Goal: Transaction & Acquisition: Purchase product/service

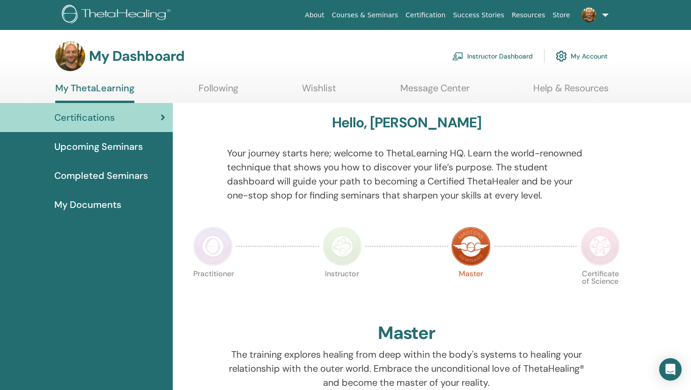
click at [499, 56] on link "Instructor Dashboard" at bounding box center [492, 56] width 80 height 21
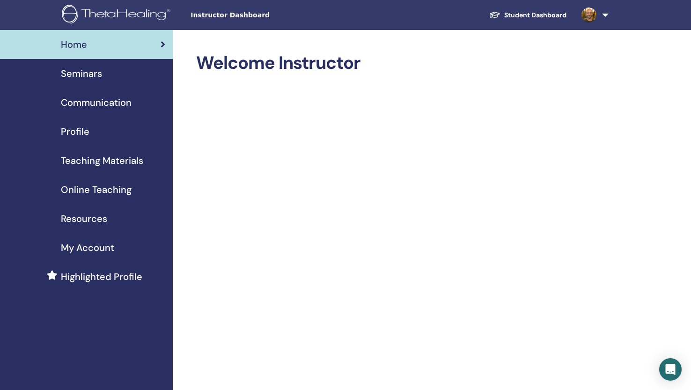
click at [90, 71] on span "Seminars" at bounding box center [81, 73] width 41 height 14
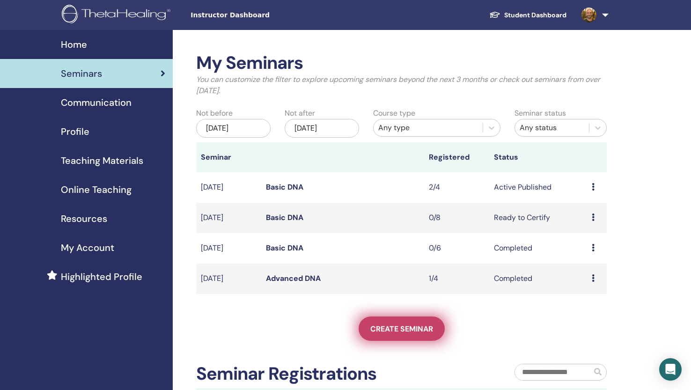
click at [403, 319] on link "Create seminar" at bounding box center [401, 328] width 86 height 24
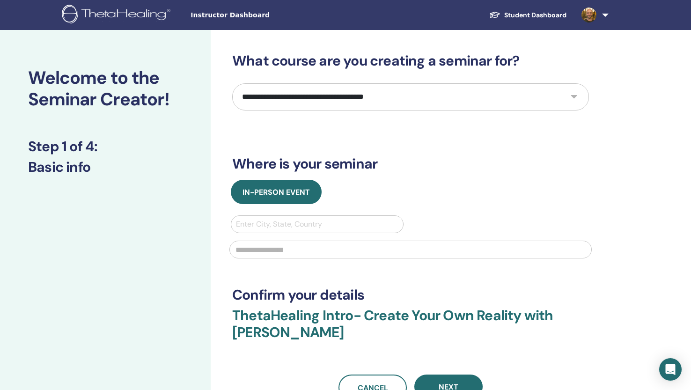
click at [577, 97] on select "**********" at bounding box center [410, 96] width 357 height 27
select select "*"
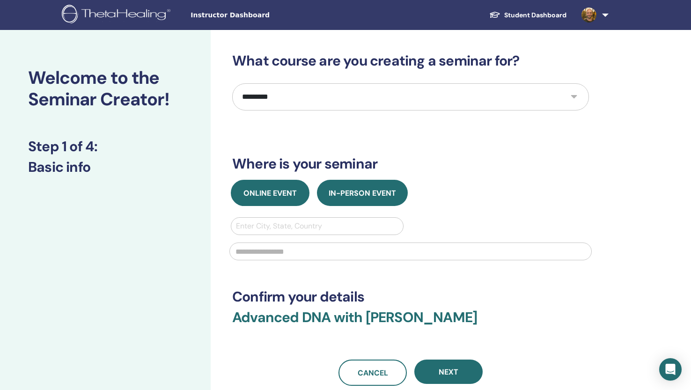
click at [258, 188] on span "Online Event" at bounding box center [269, 193] width 53 height 10
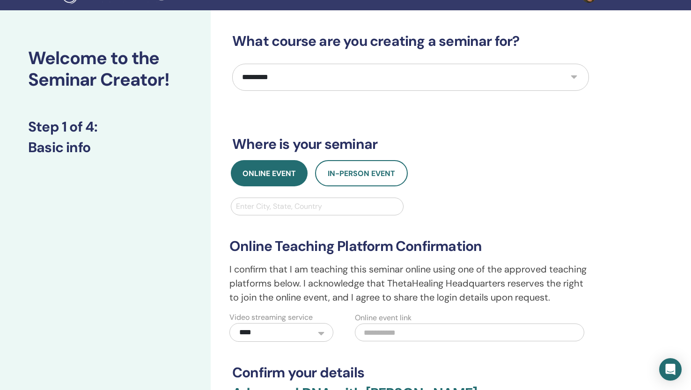
scroll to position [23, 0]
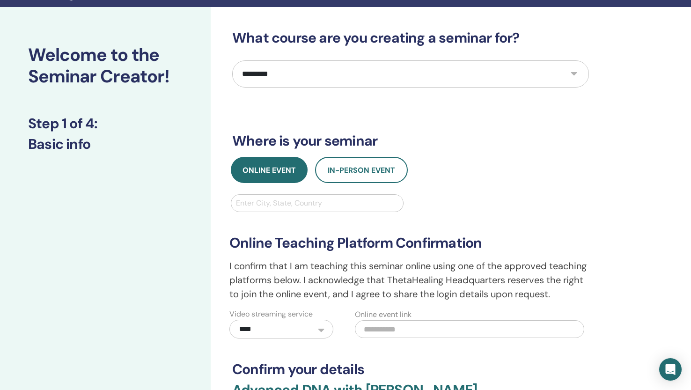
click at [255, 206] on div at bounding box center [317, 203] width 162 height 13
type input "**********"
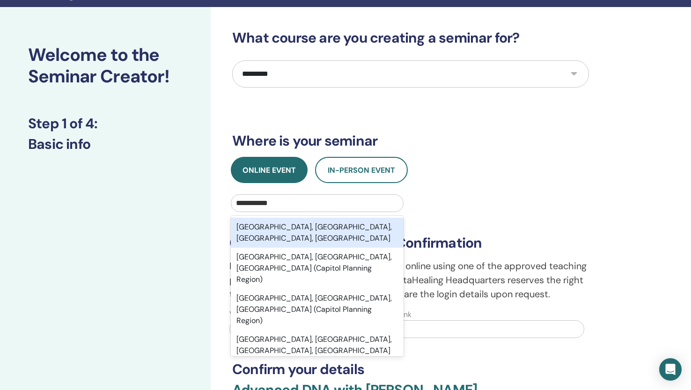
click at [273, 232] on div "Glastonbury, Somerset, England, GBR" at bounding box center [317, 233] width 173 height 30
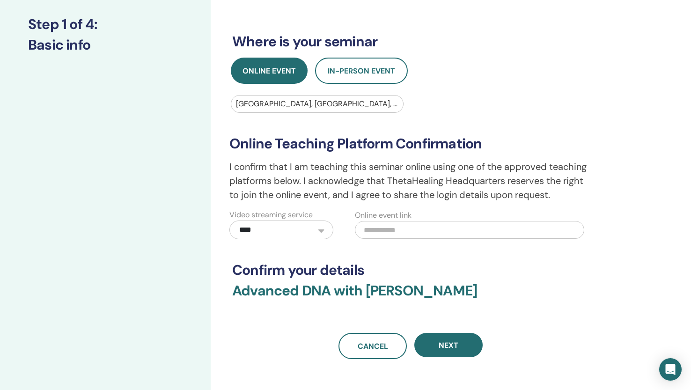
scroll to position [124, 0]
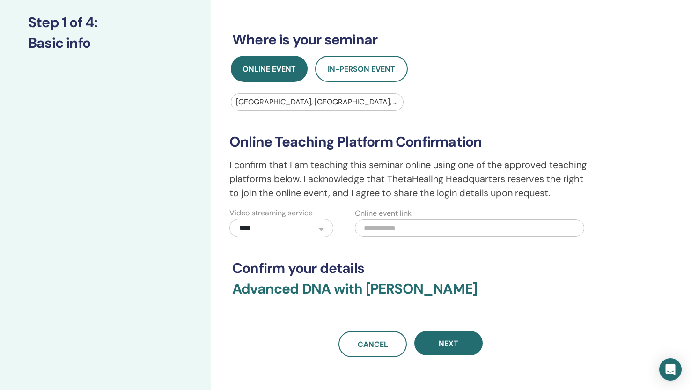
click at [385, 226] on input "text" at bounding box center [469, 228] width 229 height 18
paste input "**********"
type input "**********"
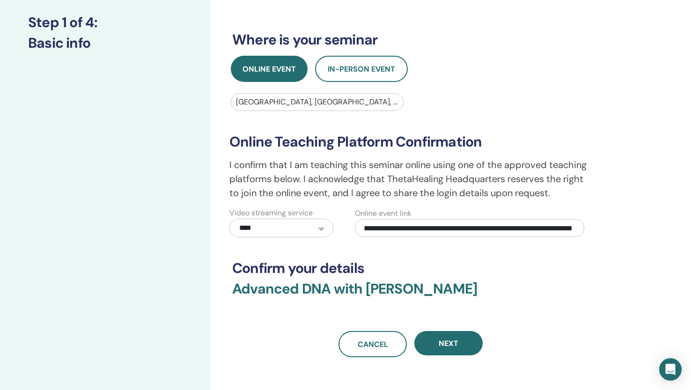
click at [581, 265] on h3 "Confirm your details" at bounding box center [410, 268] width 357 height 17
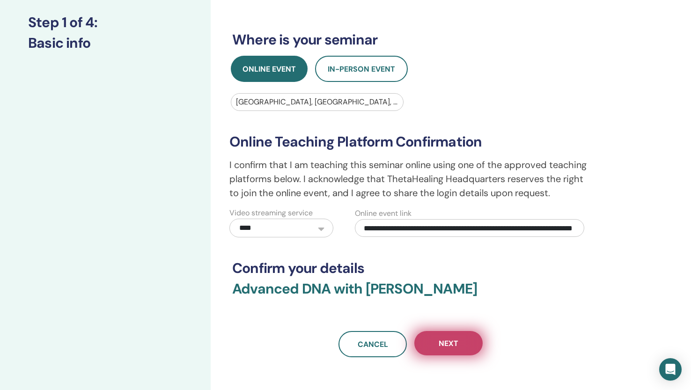
click at [450, 343] on span "Next" at bounding box center [448, 343] width 20 height 10
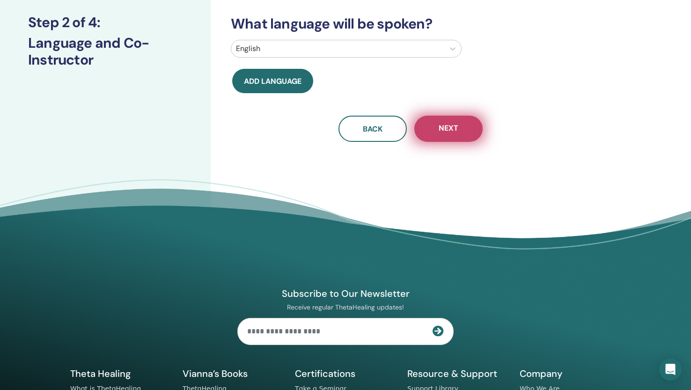
click at [455, 125] on span "Next" at bounding box center [448, 129] width 20 height 12
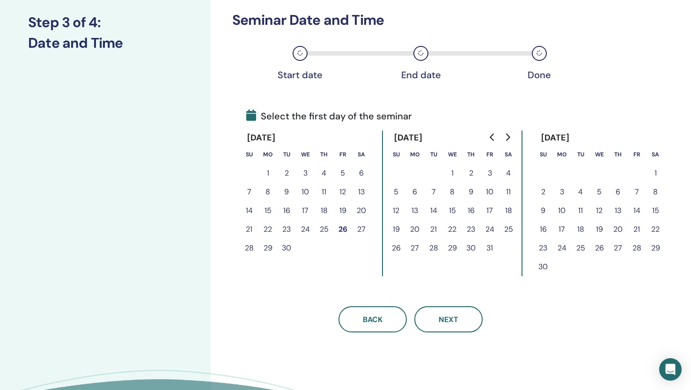
click at [639, 246] on button "28" at bounding box center [636, 248] width 19 height 19
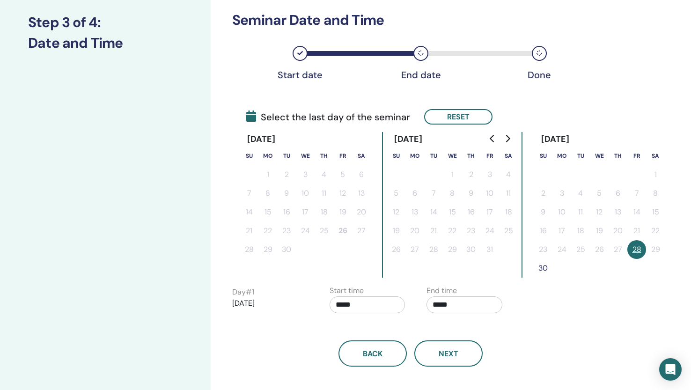
click at [544, 270] on button "30" at bounding box center [542, 268] width 19 height 19
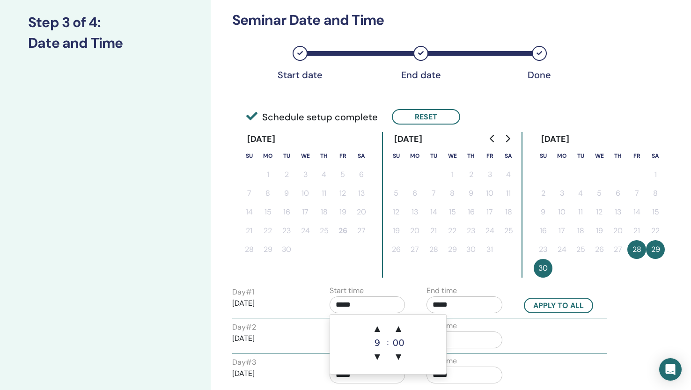
click at [364, 308] on input "*****" at bounding box center [367, 304] width 76 height 17
click at [380, 329] on span "▲" at bounding box center [377, 328] width 19 height 19
click at [401, 328] on span "▲" at bounding box center [398, 328] width 19 height 19
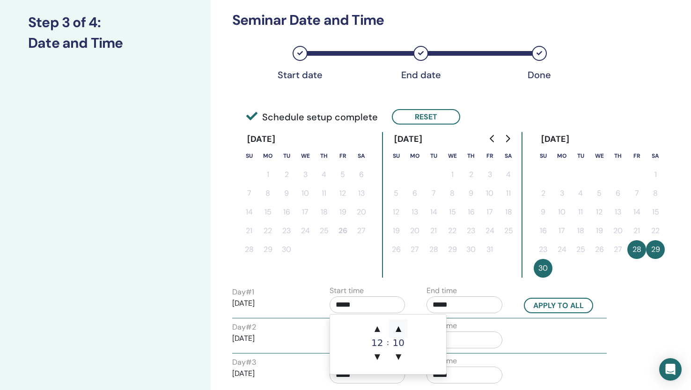
click at [401, 328] on span "▲" at bounding box center [398, 328] width 19 height 19
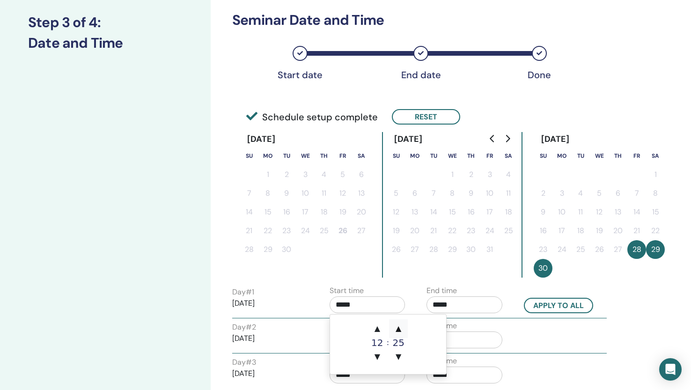
type input "*****"
click at [474, 306] on input "*****" at bounding box center [464, 304] width 76 height 17
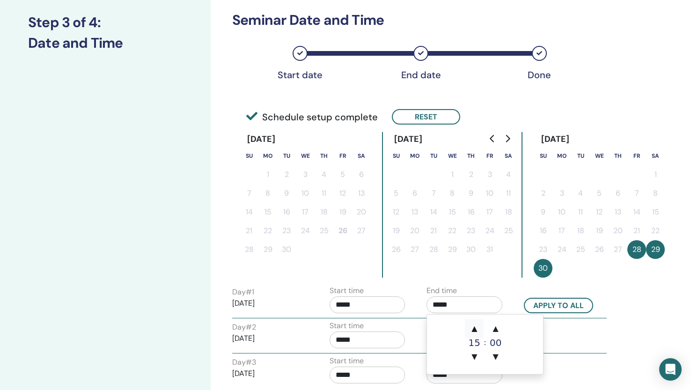
click at [476, 327] on span "▲" at bounding box center [474, 328] width 19 height 19
type input "*****"
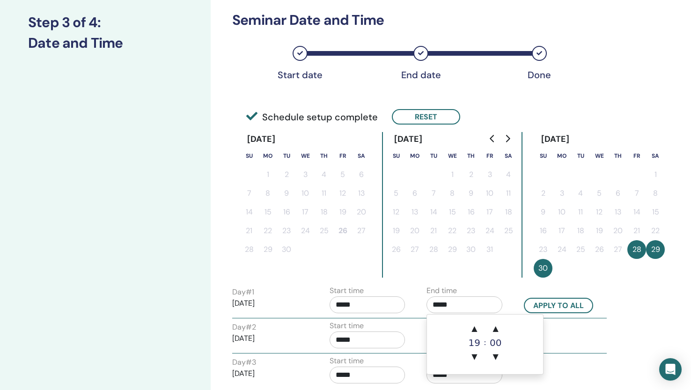
click at [509, 299] on div "End time *****" at bounding box center [467, 301] width 97 height 33
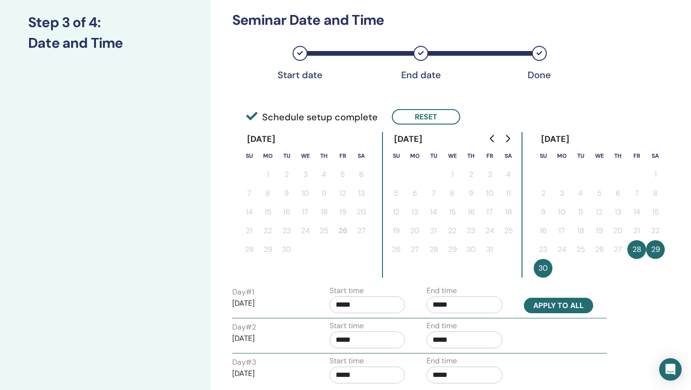
click at [546, 306] on button "Apply to all" at bounding box center [558, 305] width 69 height 15
type input "*****"
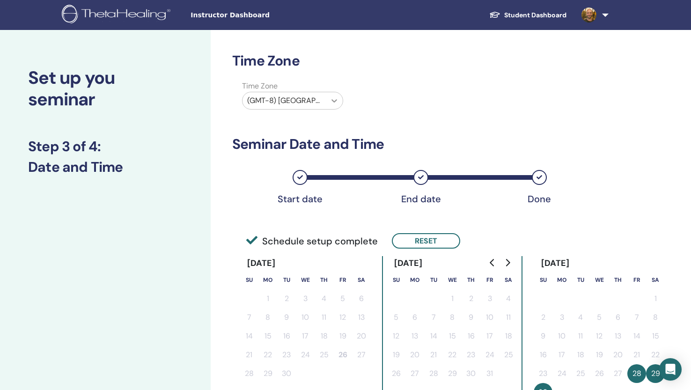
click at [333, 99] on icon at bounding box center [333, 100] width 9 height 9
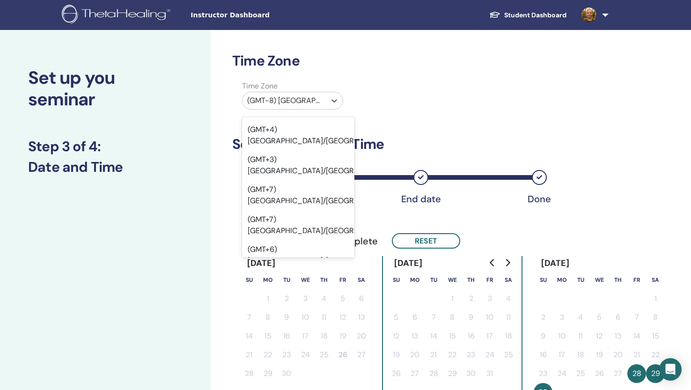
scroll to position [9531, 0]
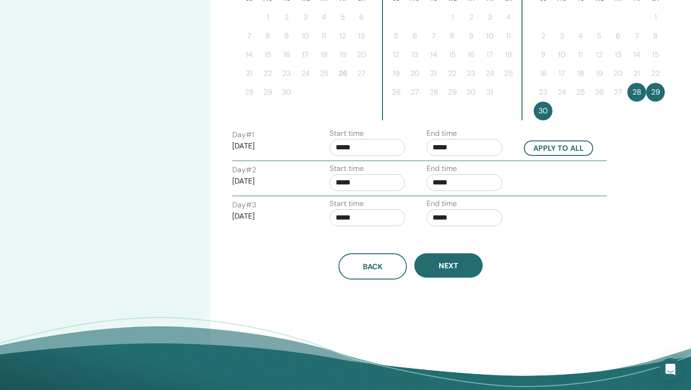
scroll to position [285, 0]
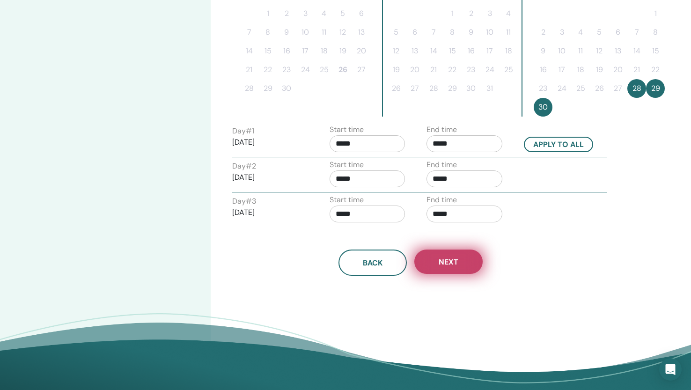
click at [459, 266] on button "Next" at bounding box center [448, 261] width 68 height 24
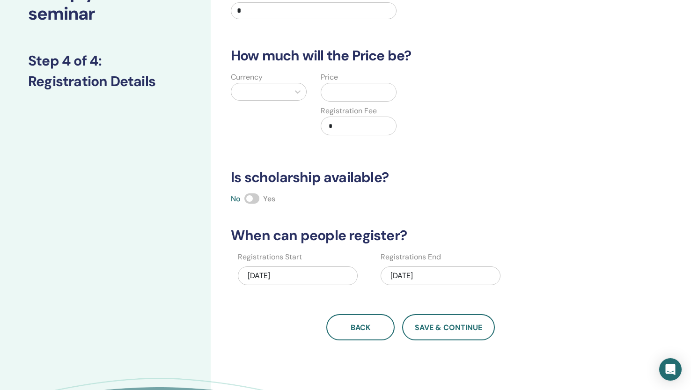
scroll to position [85, 0]
click at [433, 277] on div "11/30/2025" at bounding box center [440, 276] width 120 height 19
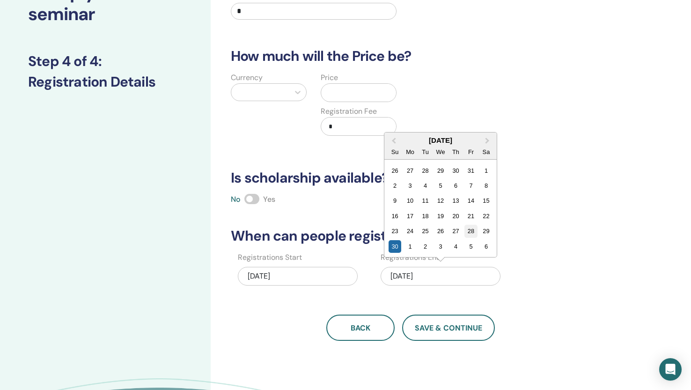
click at [471, 233] on div "28" at bounding box center [470, 231] width 13 height 13
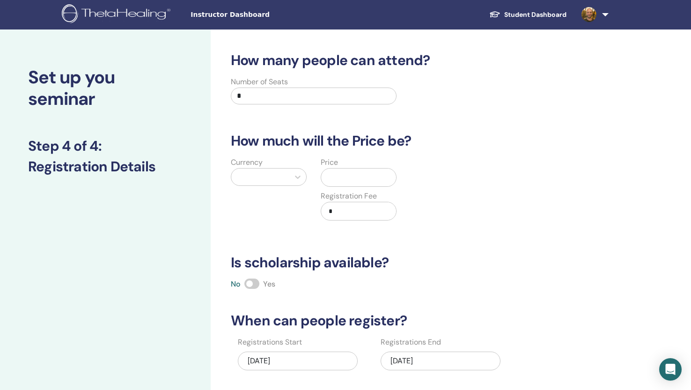
scroll to position [0, 0]
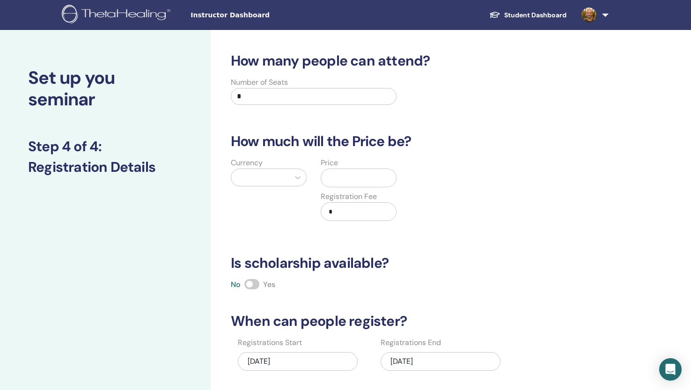
click at [253, 96] on input "*" at bounding box center [314, 96] width 166 height 17
type input "*"
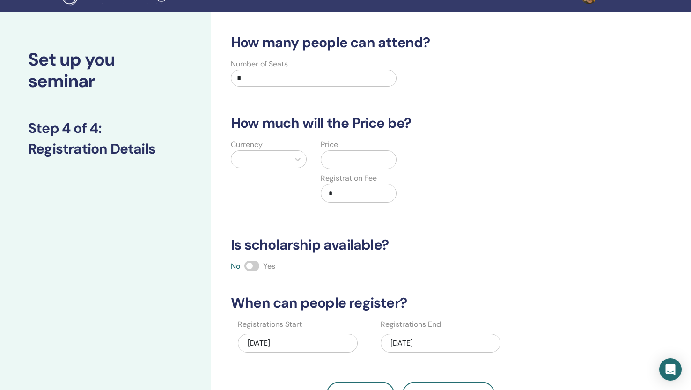
scroll to position [20, 0]
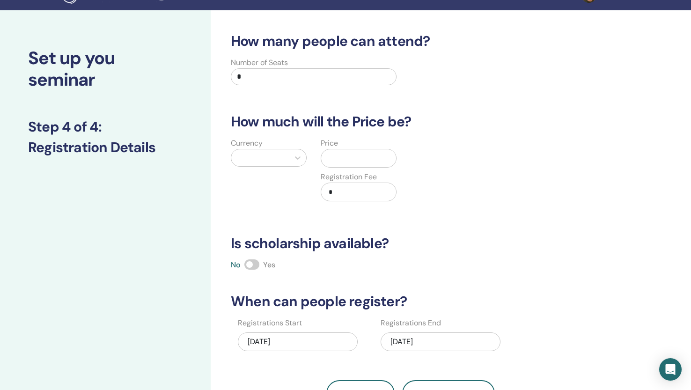
type input "*"
click at [344, 158] on input "text" at bounding box center [360, 158] width 71 height 18
click at [292, 154] on div at bounding box center [297, 157] width 17 height 17
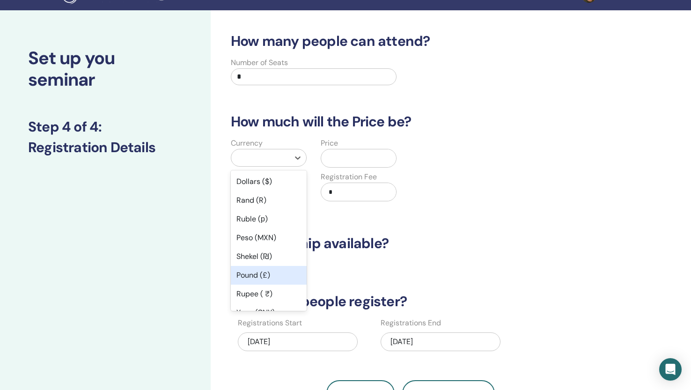
click at [273, 275] on div "Pound (£)" at bounding box center [269, 275] width 76 height 19
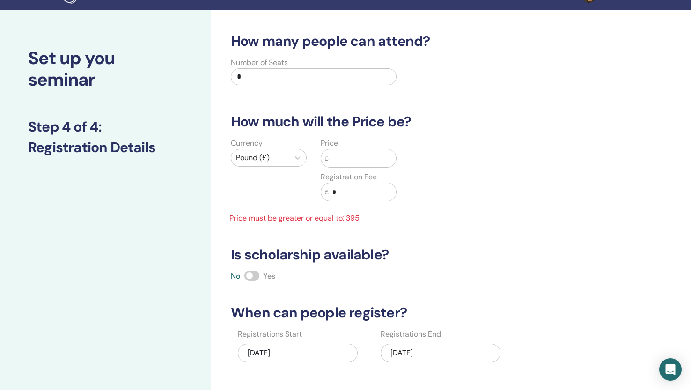
click at [335, 159] on input "text" at bounding box center [361, 158] width 67 height 18
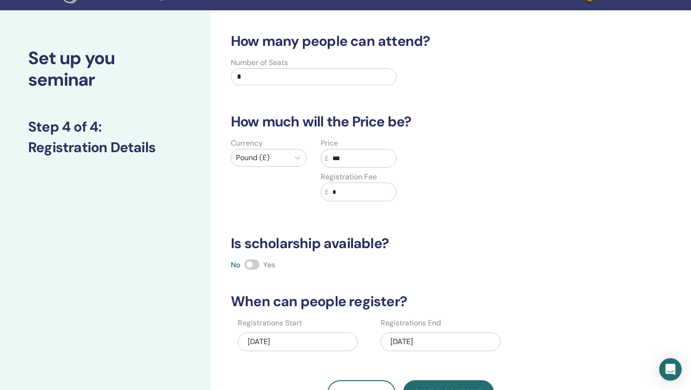
type input "***"
click at [429, 175] on div "Currency Pound (£) Price £ *** Registration Fee £ *" at bounding box center [403, 175] width 371 height 75
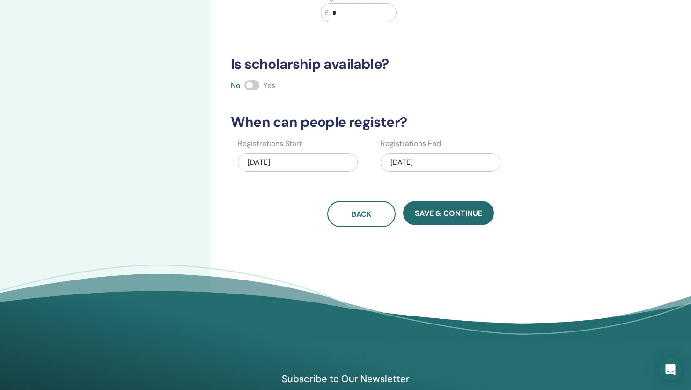
scroll to position [200, 0]
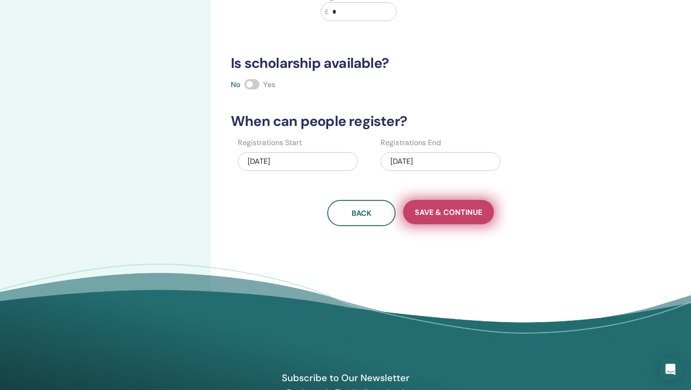
click at [435, 214] on span "Save & Continue" at bounding box center [448, 212] width 67 height 10
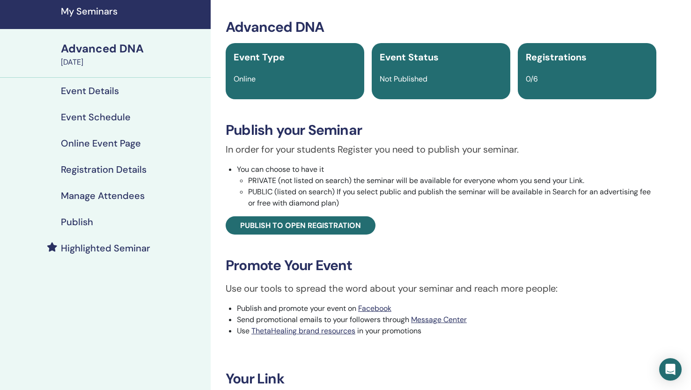
scroll to position [37, 0]
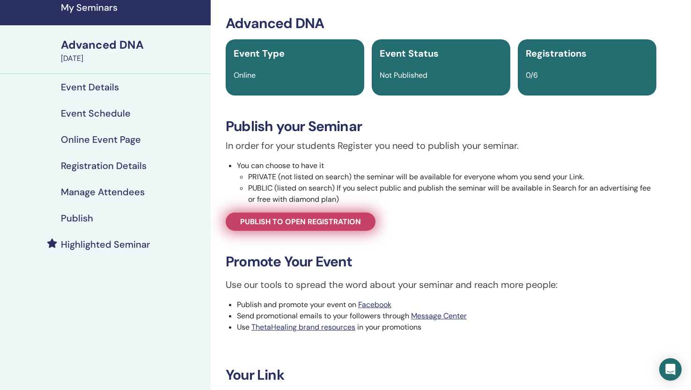
click at [326, 221] on span "Publish to open registration" at bounding box center [300, 222] width 121 height 10
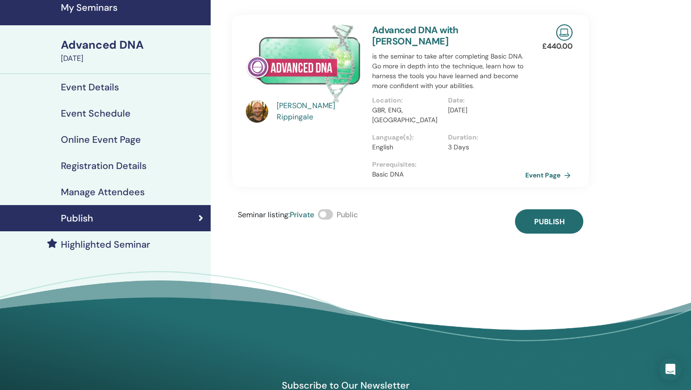
click at [538, 168] on link "Event Page" at bounding box center [549, 175] width 49 height 14
click at [549, 168] on link "Event Page" at bounding box center [549, 175] width 49 height 14
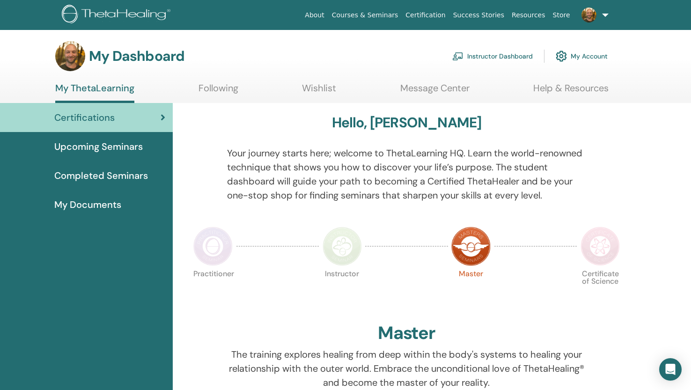
click at [490, 58] on link "Instructor Dashboard" at bounding box center [492, 56] width 80 height 21
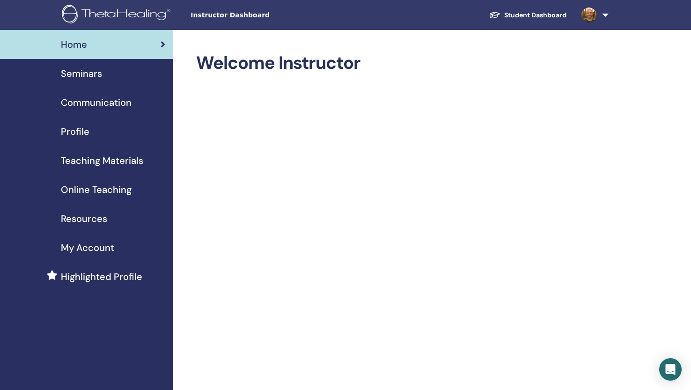
click at [87, 73] on span "Seminars" at bounding box center [81, 73] width 41 height 14
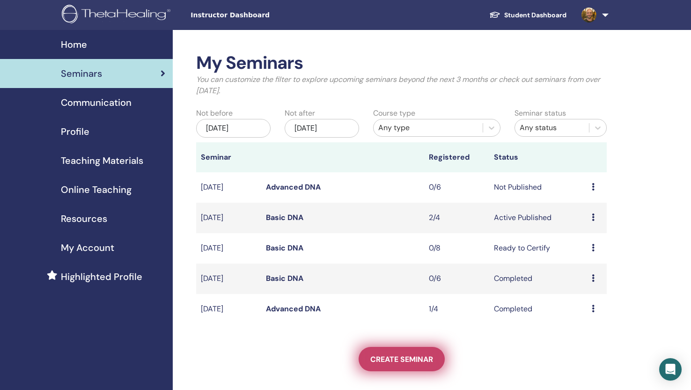
click at [412, 360] on span "Create seminar" at bounding box center [401, 359] width 63 height 10
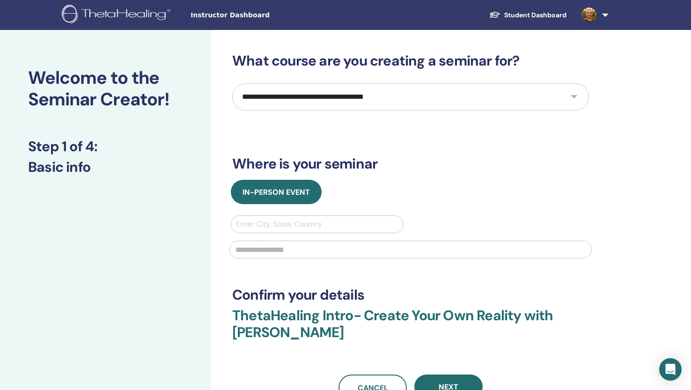
click at [574, 95] on select "**********" at bounding box center [410, 96] width 357 height 27
select select "**"
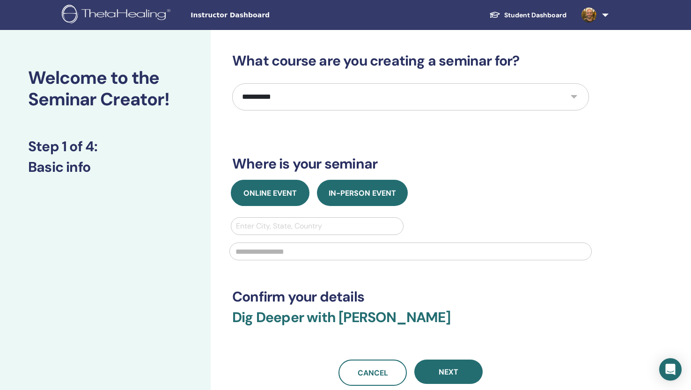
click at [274, 193] on span "Online Event" at bounding box center [269, 193] width 53 height 10
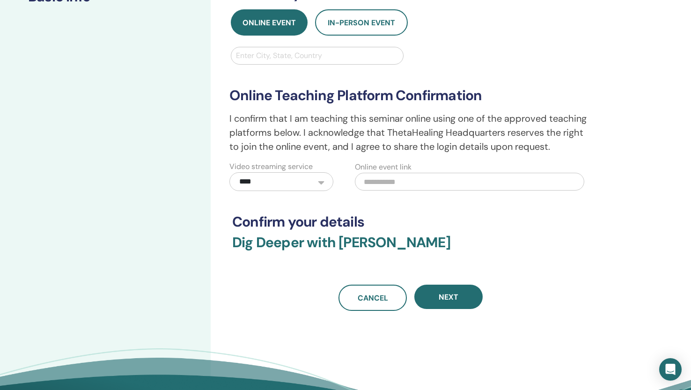
scroll to position [171, 0]
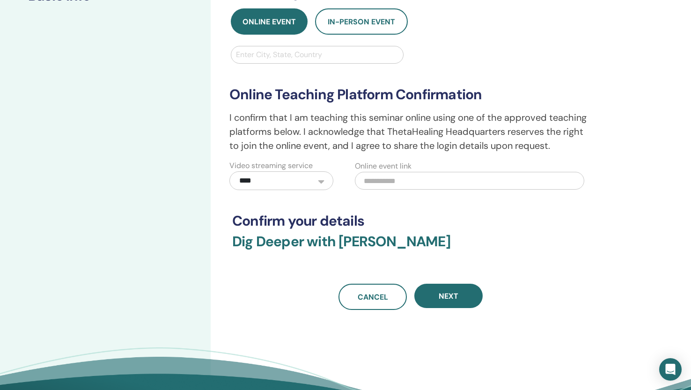
click at [420, 179] on input "text" at bounding box center [469, 181] width 229 height 18
paste input "**********"
type input "**********"
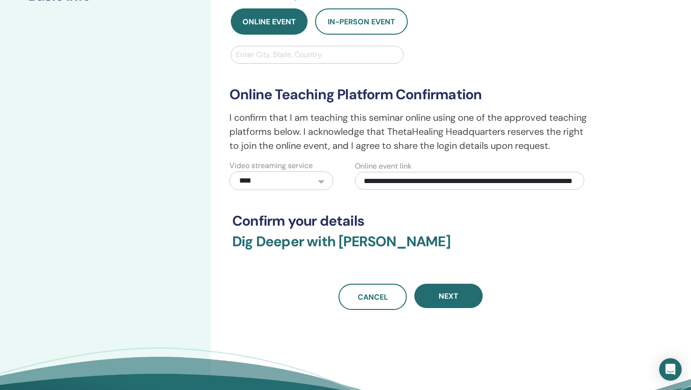
click at [558, 235] on h3 "Dig Deeper with James Rippingale" at bounding box center [410, 247] width 357 height 28
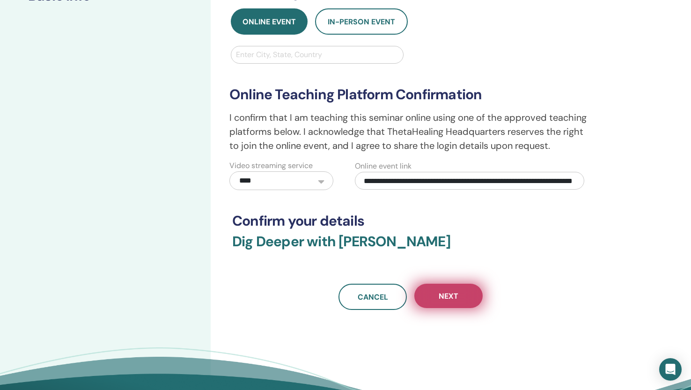
click at [454, 291] on button "Next" at bounding box center [448, 296] width 68 height 24
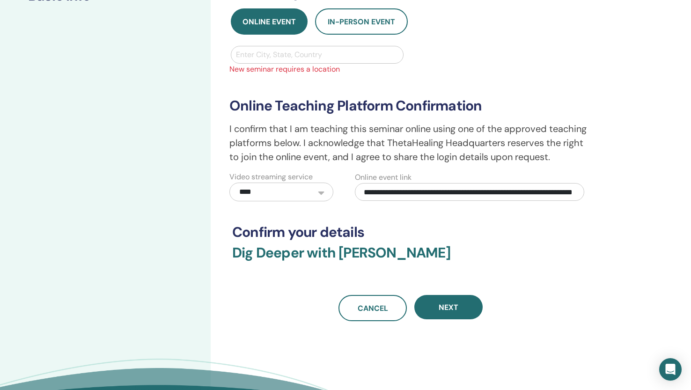
click at [266, 60] on div at bounding box center [317, 54] width 162 height 13
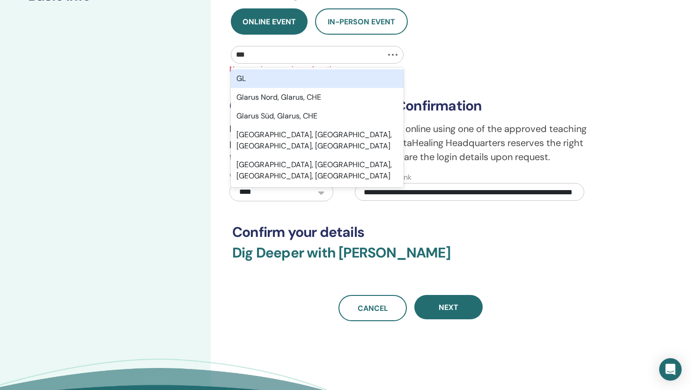
type input "****"
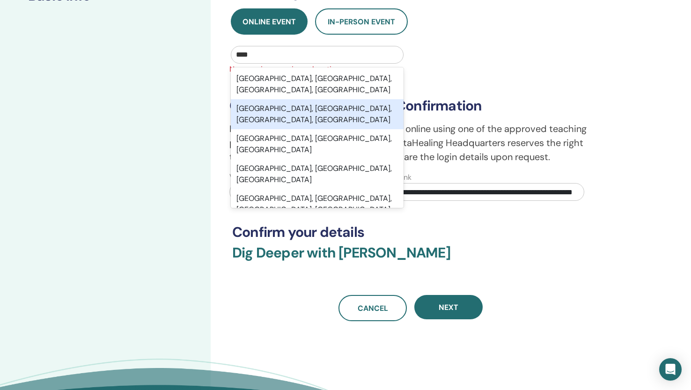
click at [293, 99] on div "Glastonbury, Somerset, England, GBR" at bounding box center [317, 114] width 173 height 30
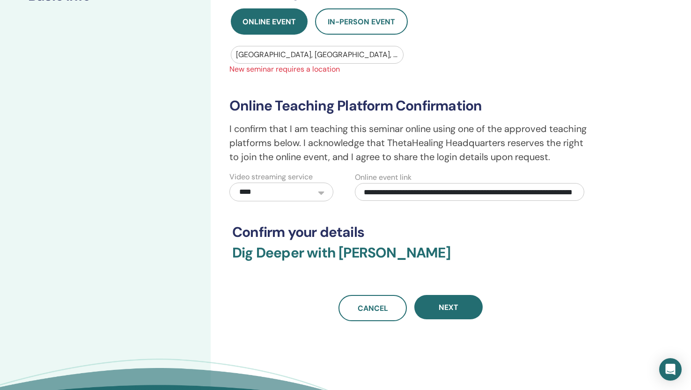
click at [445, 69] on span "New seminar requires a location" at bounding box center [410, 69] width 373 height 11
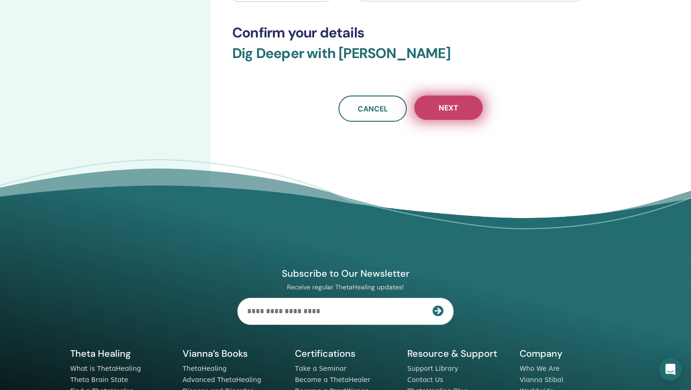
click at [453, 108] on span "Next" at bounding box center [448, 108] width 20 height 10
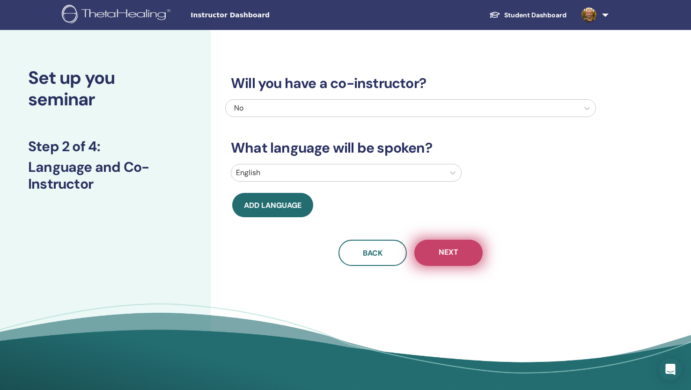
click at [452, 250] on span "Next" at bounding box center [448, 253] width 20 height 12
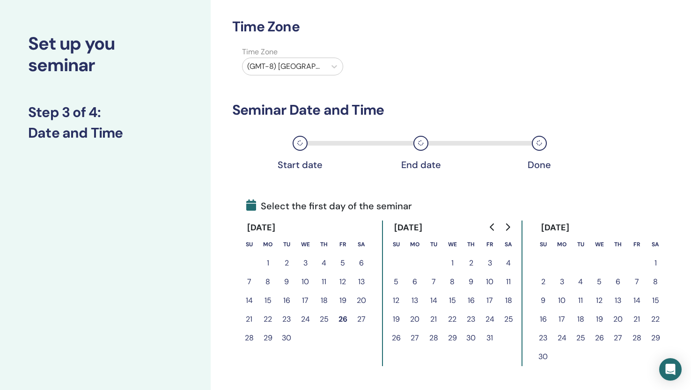
scroll to position [20, 0]
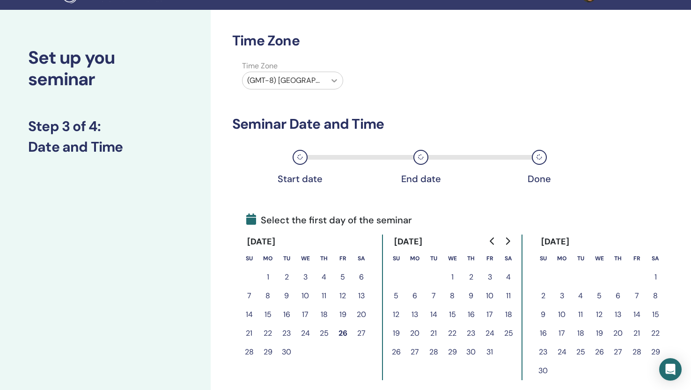
click at [334, 82] on icon at bounding box center [334, 80] width 6 height 3
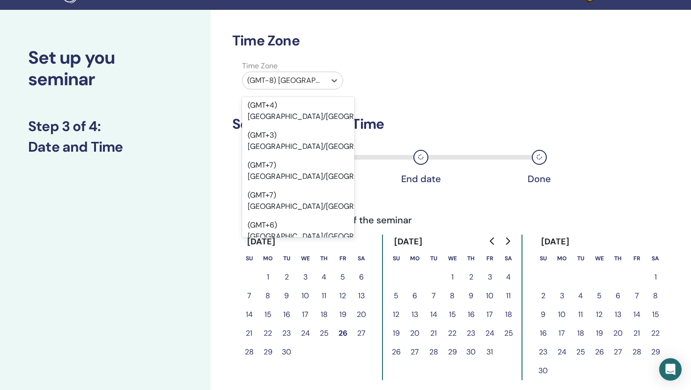
scroll to position [9534, 0]
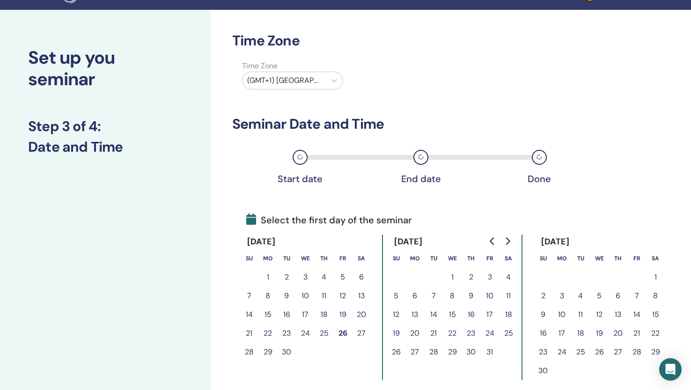
click at [424, 109] on div "Time Zone Time Zone (GMT+1) Europe/London Seminar Date and Time Start date End …" at bounding box center [410, 234] width 357 height 404
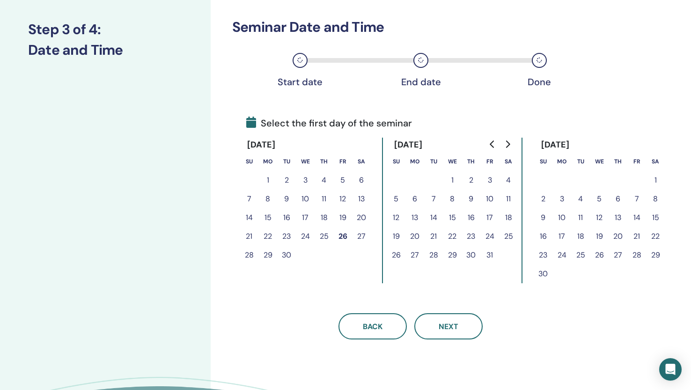
scroll to position [122, 0]
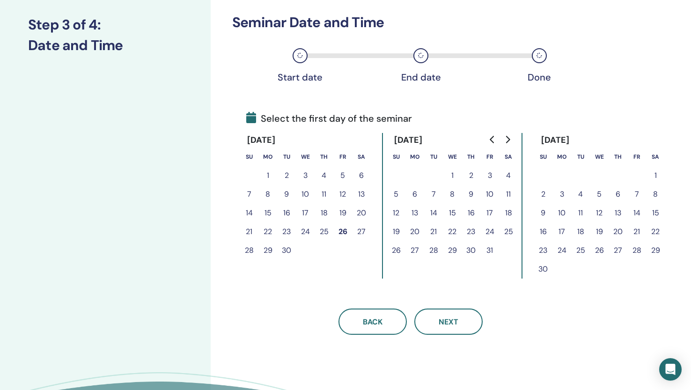
click at [508, 139] on icon "Go to next month" at bounding box center [506, 139] width 7 height 7
click at [656, 233] on button "24" at bounding box center [655, 231] width 19 height 19
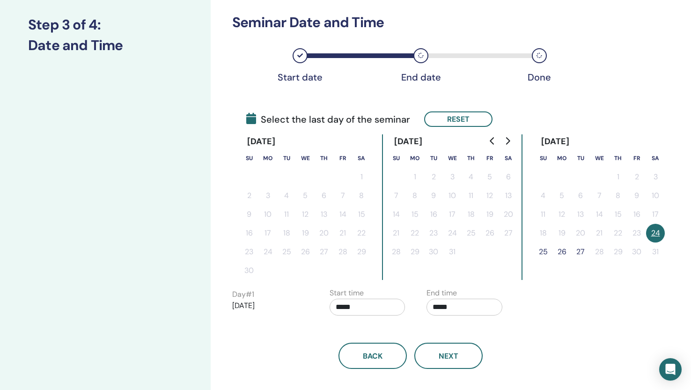
click at [544, 249] on button "25" at bounding box center [542, 251] width 19 height 19
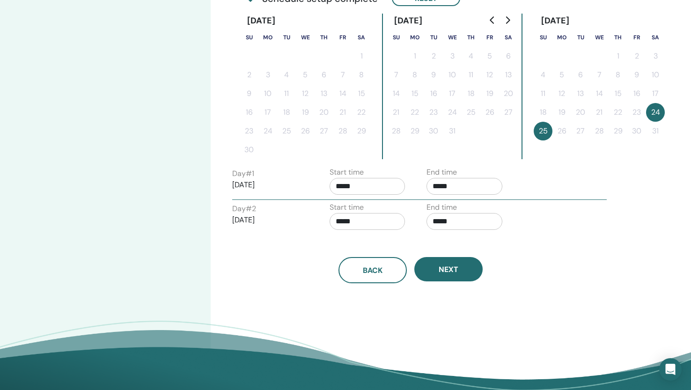
scroll to position [250, 0]
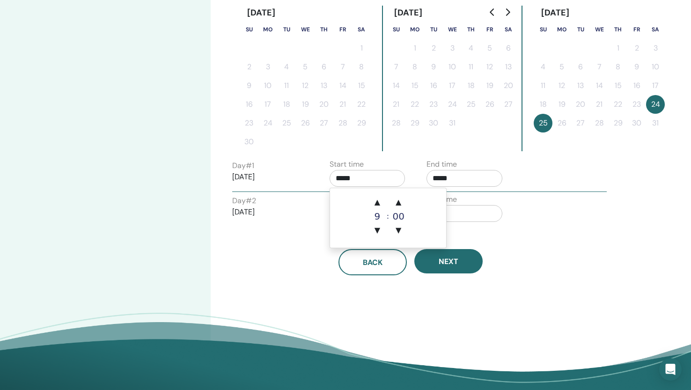
click at [363, 179] on input "*****" at bounding box center [367, 178] width 76 height 17
click at [376, 204] on span "▲" at bounding box center [377, 202] width 19 height 19
click at [401, 202] on span "▲" at bounding box center [398, 202] width 19 height 19
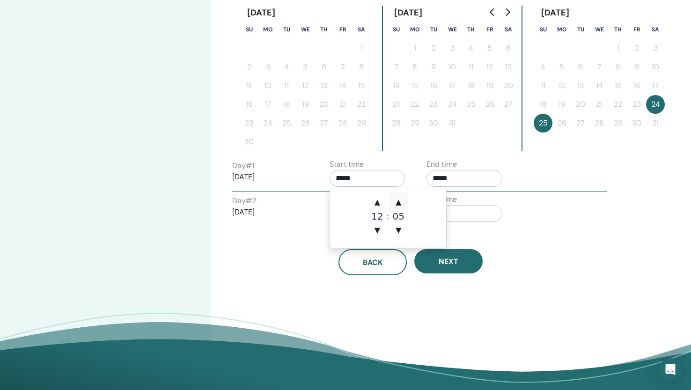
click at [401, 202] on span "▲" at bounding box center [398, 202] width 19 height 19
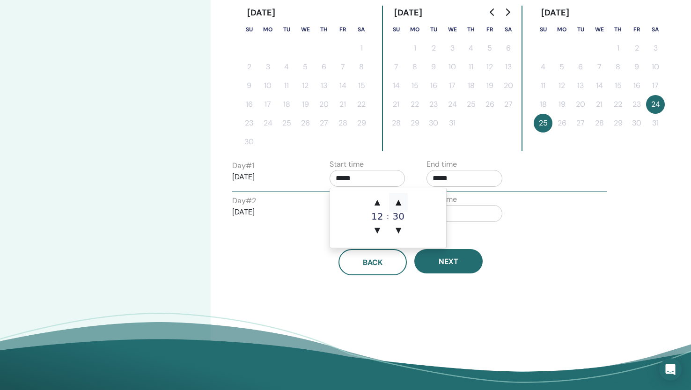
type input "*****"
click at [488, 178] on input "*****" at bounding box center [464, 178] width 76 height 17
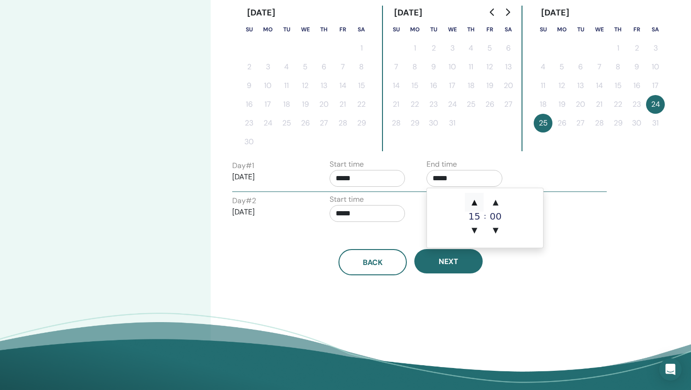
click at [473, 203] on span "▲" at bounding box center [474, 202] width 19 height 19
type input "*****"
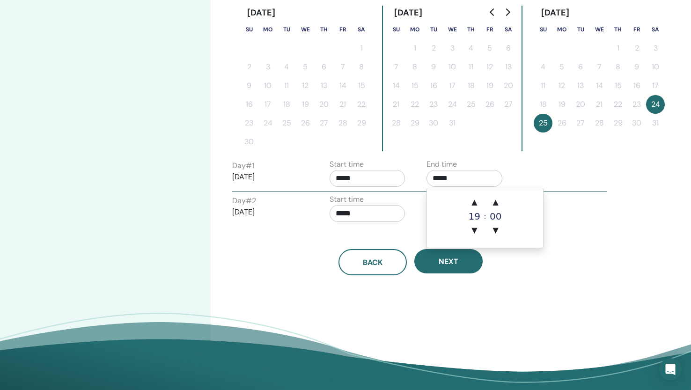
click at [530, 182] on div "Day # 1 2026/01/24 Start time ***** End time *****" at bounding box center [419, 175] width 388 height 33
click at [342, 217] on input "*****" at bounding box center [367, 213] width 76 height 17
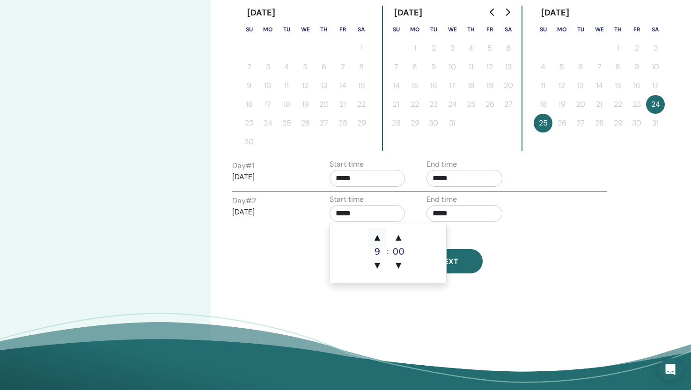
click at [379, 238] on span "▲" at bounding box center [377, 237] width 19 height 19
click at [399, 239] on span "▲" at bounding box center [398, 237] width 19 height 19
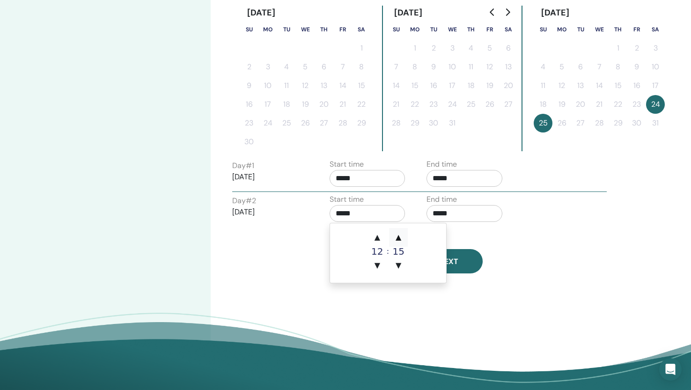
click at [399, 239] on span "▲" at bounding box center [398, 237] width 19 height 19
type input "*****"
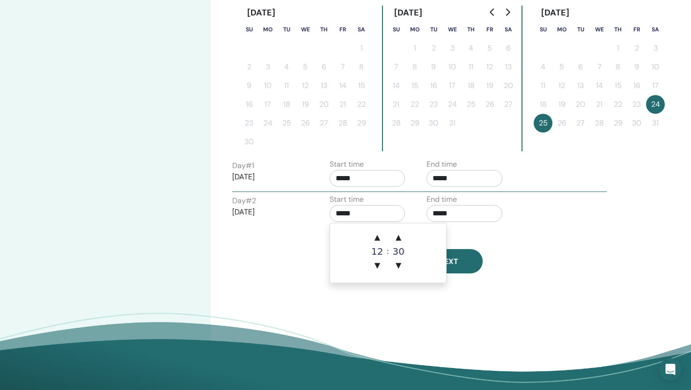
click at [463, 214] on input "*****" at bounding box center [464, 213] width 76 height 17
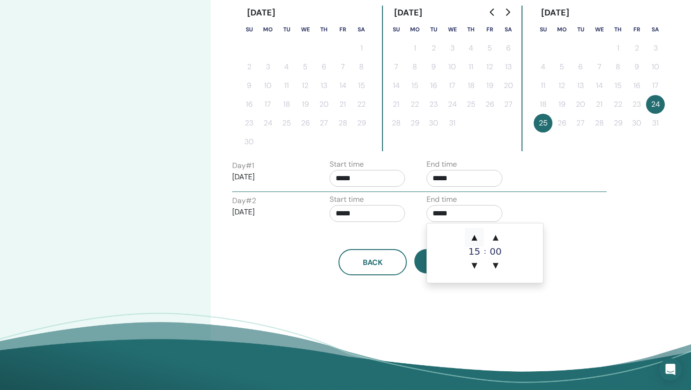
click at [474, 238] on span "▲" at bounding box center [474, 237] width 19 height 19
type input "*****"
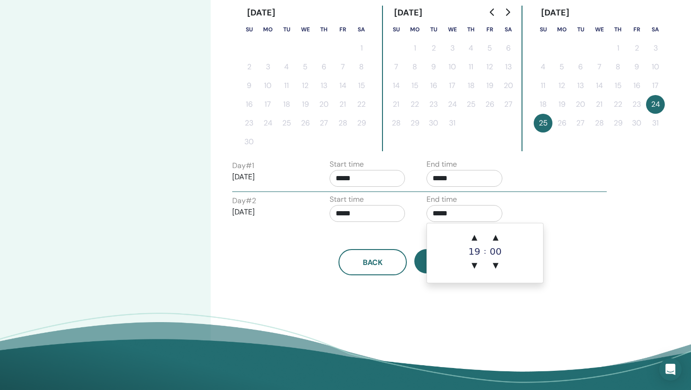
click at [551, 206] on div "Day # 2 2026/01/25 Start time ***** End time *****" at bounding box center [419, 210] width 388 height 33
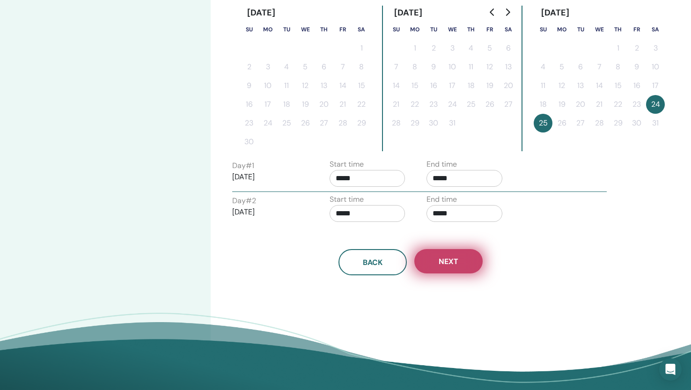
click at [461, 262] on button "Next" at bounding box center [448, 261] width 68 height 24
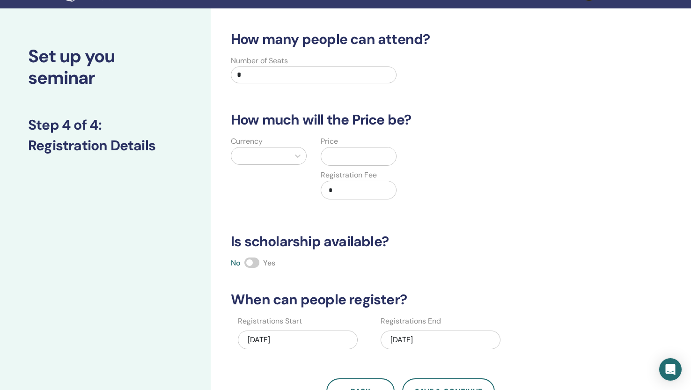
scroll to position [0, 0]
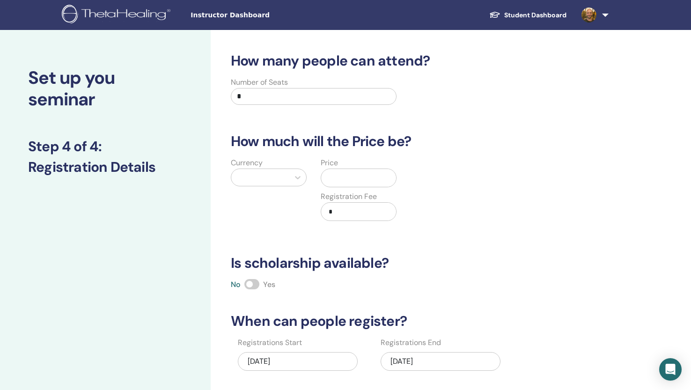
click at [247, 98] on input "*" at bounding box center [314, 96] width 166 height 17
type input "*"
click at [402, 114] on div "How many people can attend? Number of Seats * How much will the Price be? Curre…" at bounding box center [410, 238] width 371 height 373
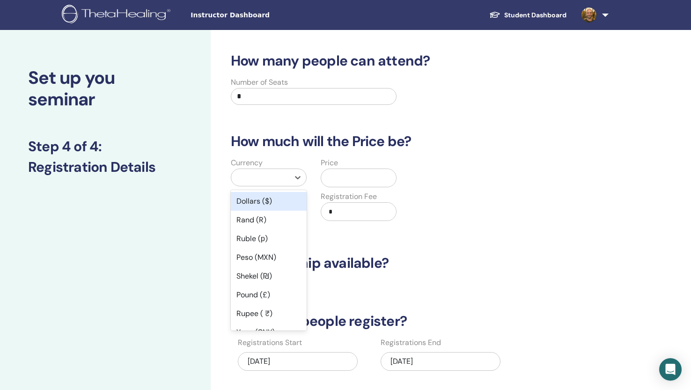
click at [289, 180] on div at bounding box center [260, 177] width 58 height 17
click at [258, 291] on div "Pound (£)" at bounding box center [269, 294] width 76 height 19
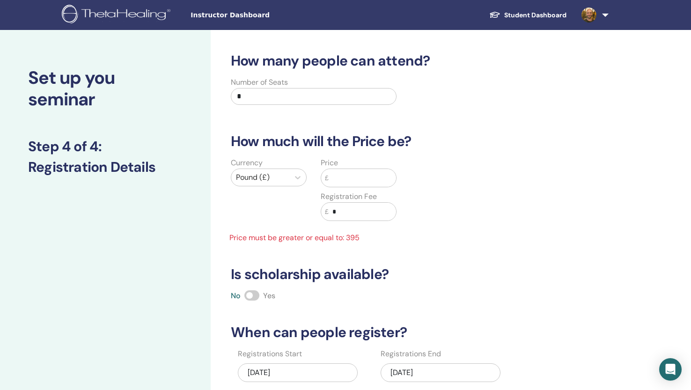
click at [334, 180] on input "text" at bounding box center [361, 178] width 67 height 18
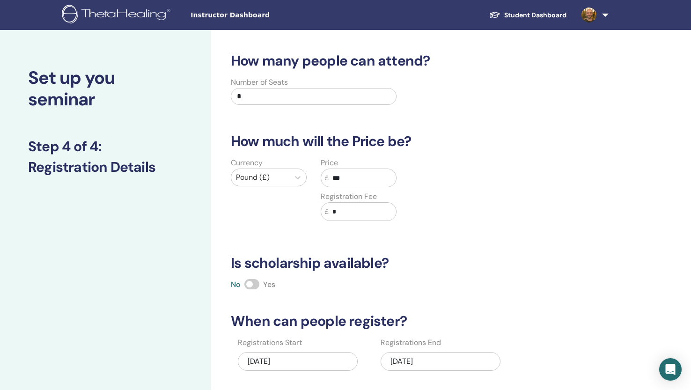
type input "***"
click at [472, 170] on div "Currency Pound (£) Price £ *** Registration Fee £ *" at bounding box center [403, 194] width 371 height 75
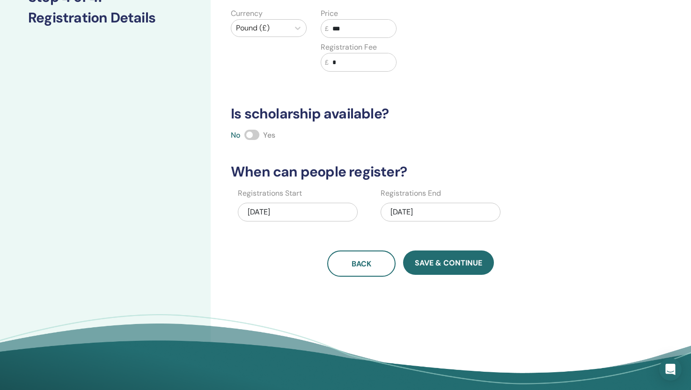
scroll to position [150, 0]
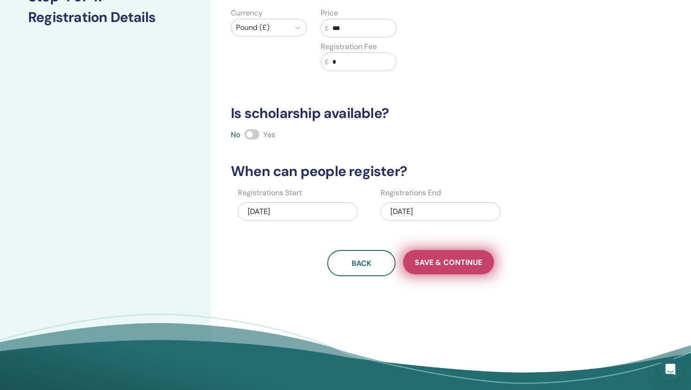
click at [443, 266] on span "Save & Continue" at bounding box center [448, 262] width 67 height 10
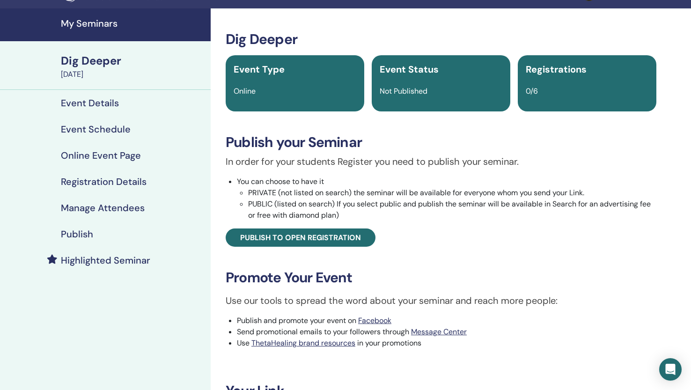
scroll to position [22, 0]
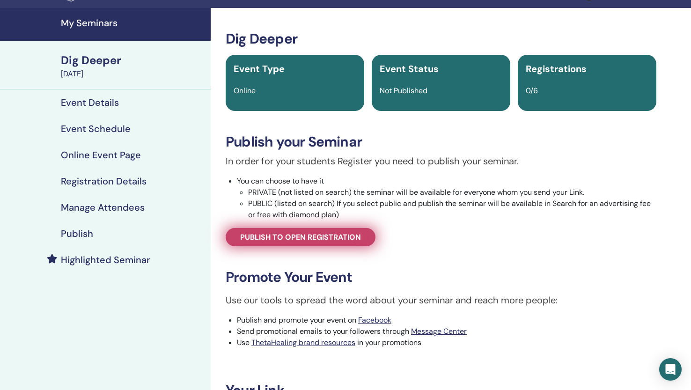
click at [336, 237] on span "Publish to open registration" at bounding box center [300, 237] width 121 height 10
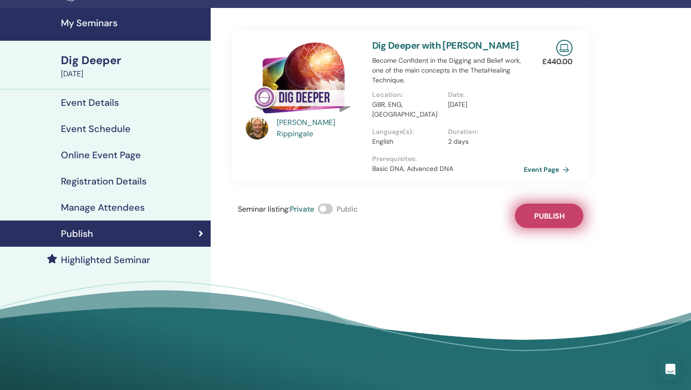
click at [532, 204] on button "Publish" at bounding box center [549, 216] width 68 height 24
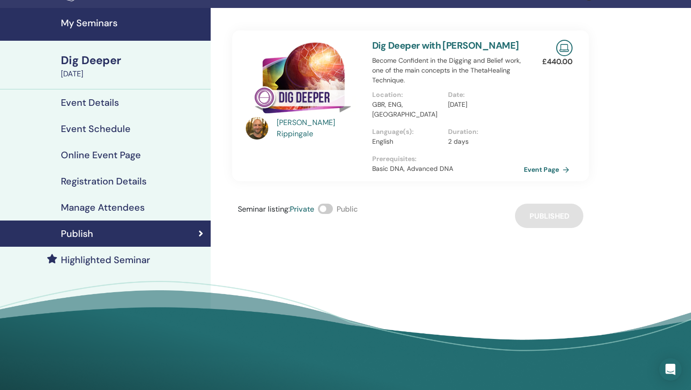
click at [86, 24] on h4 "My Seminars" at bounding box center [133, 22] width 144 height 11
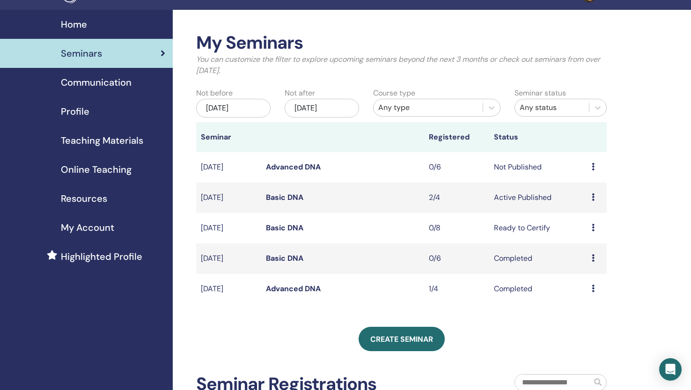
scroll to position [19, 0]
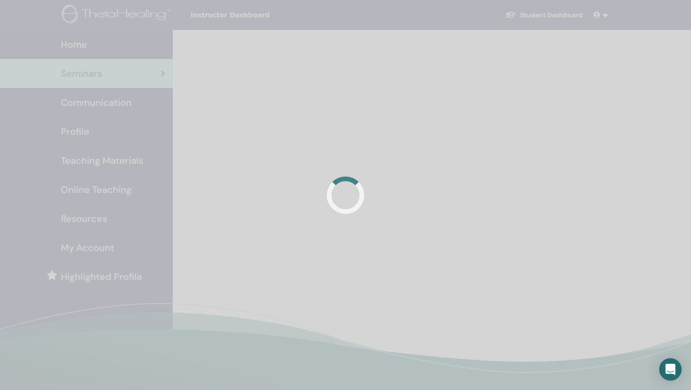
scroll to position [19, 0]
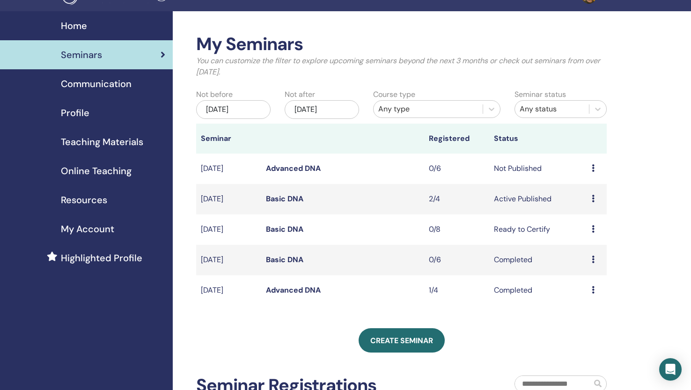
click at [325, 109] on div "[DATE]" at bounding box center [321, 109] width 74 height 19
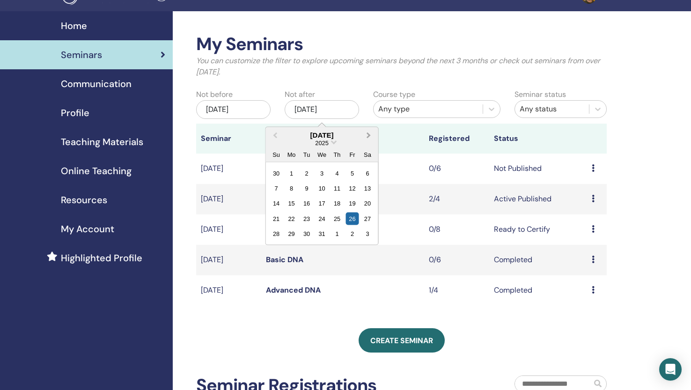
click at [369, 135] on span "Next Month" at bounding box center [369, 135] width 0 height 10
click at [366, 218] on div "24" at bounding box center [367, 218] width 13 height 13
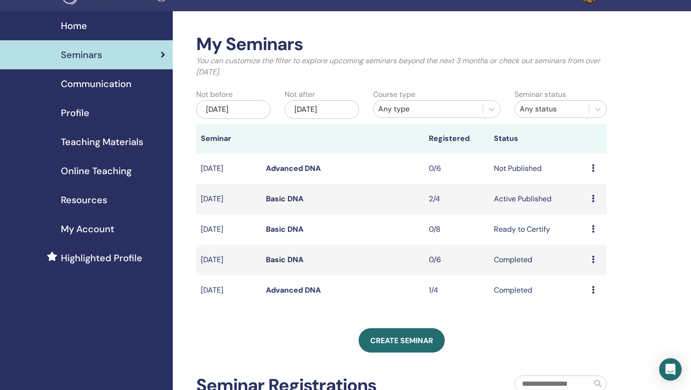
click at [341, 109] on div "[DATE]" at bounding box center [321, 109] width 74 height 19
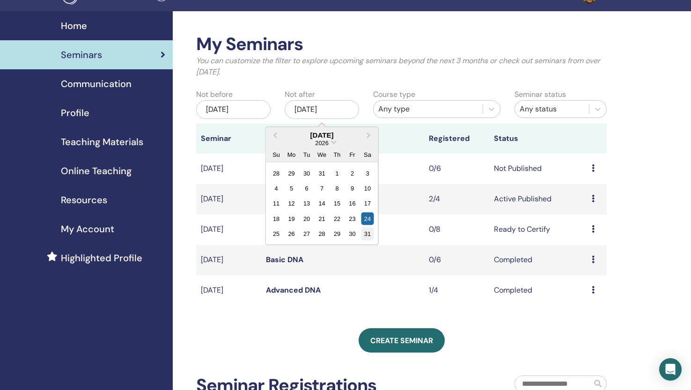
click at [369, 236] on div "31" at bounding box center [367, 233] width 13 height 13
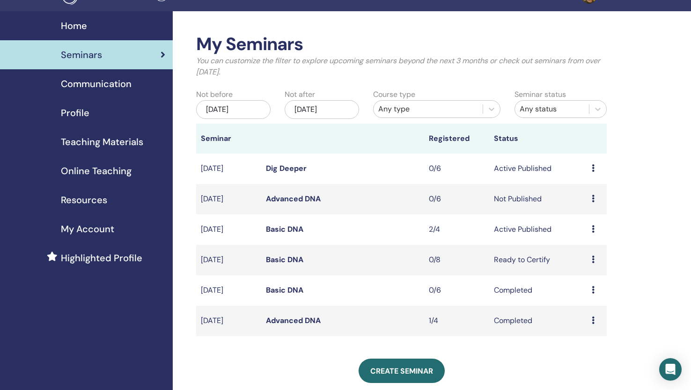
click at [295, 199] on link "Advanced DNA" at bounding box center [293, 199] width 55 height 10
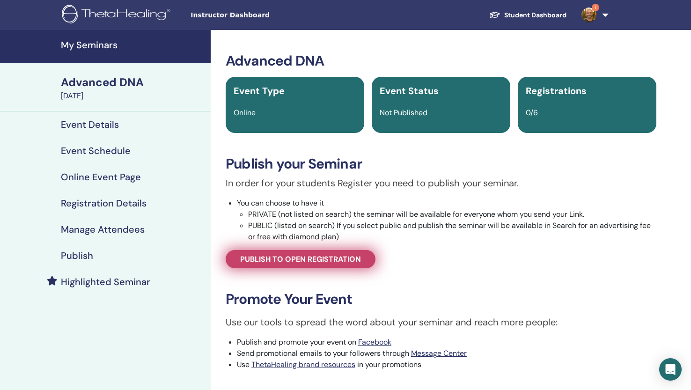
click at [282, 261] on span "Publish to open registration" at bounding box center [300, 259] width 121 height 10
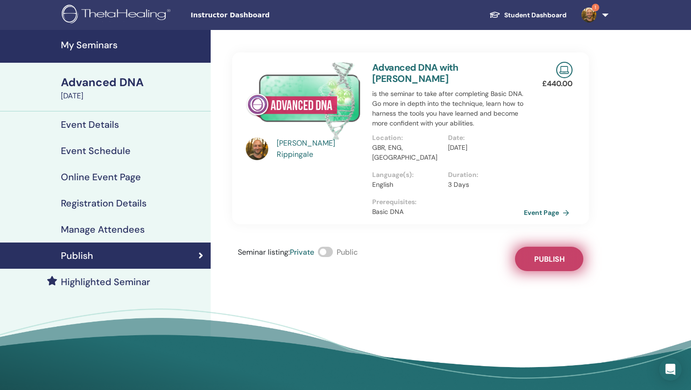
click at [554, 254] on span "Publish" at bounding box center [549, 259] width 30 height 10
click at [587, 12] on img at bounding box center [588, 14] width 15 height 15
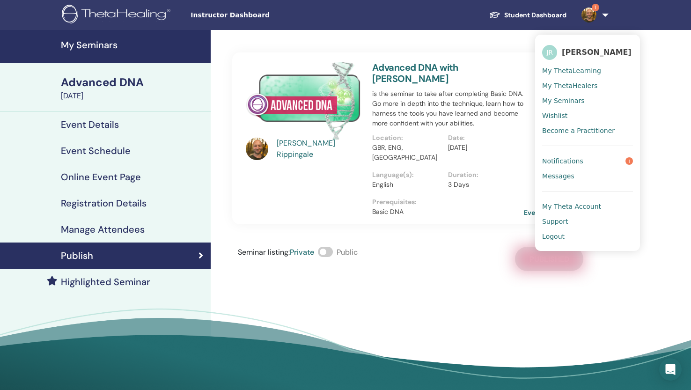
click at [562, 159] on span "Notifications" at bounding box center [562, 161] width 41 height 8
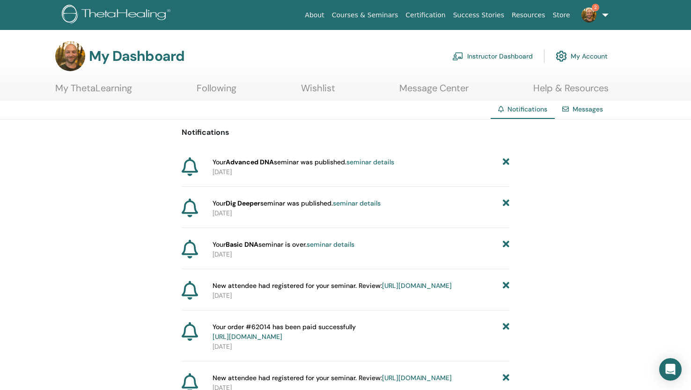
click at [328, 17] on link "About" at bounding box center [314, 15] width 27 height 17
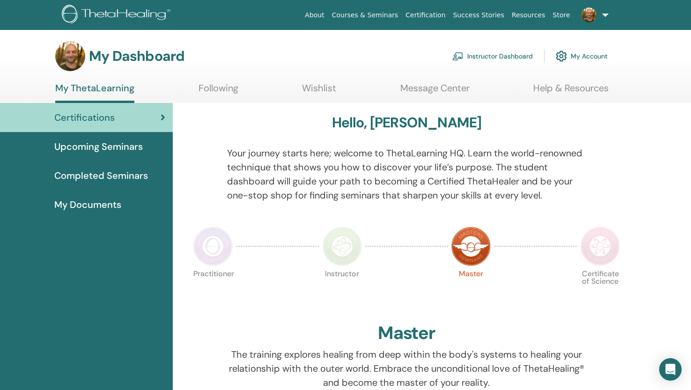
click at [495, 57] on link "Instructor Dashboard" at bounding box center [492, 56] width 80 height 21
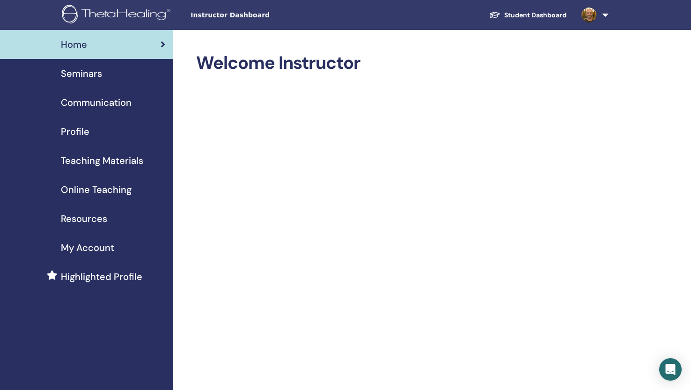
click at [80, 75] on span "Seminars" at bounding box center [81, 73] width 41 height 14
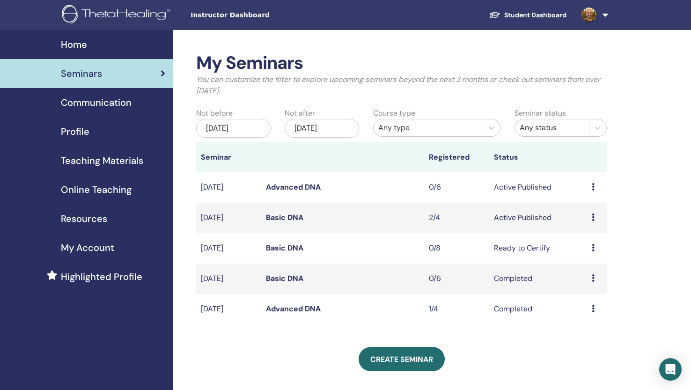
click at [339, 125] on div "[DATE]" at bounding box center [321, 128] width 74 height 19
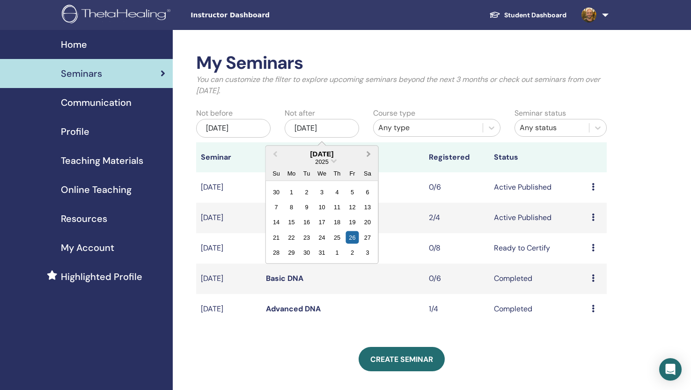
click at [369, 153] on span "Next Month" at bounding box center [369, 154] width 0 height 10
click at [351, 249] on div "30" at bounding box center [352, 252] width 13 height 13
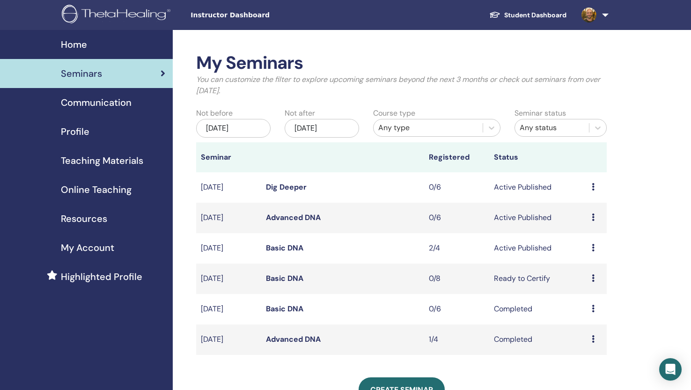
click at [350, 57] on h2 "My Seminars" at bounding box center [401, 63] width 410 height 22
click at [81, 133] on span "Profile" at bounding box center [75, 131] width 29 height 14
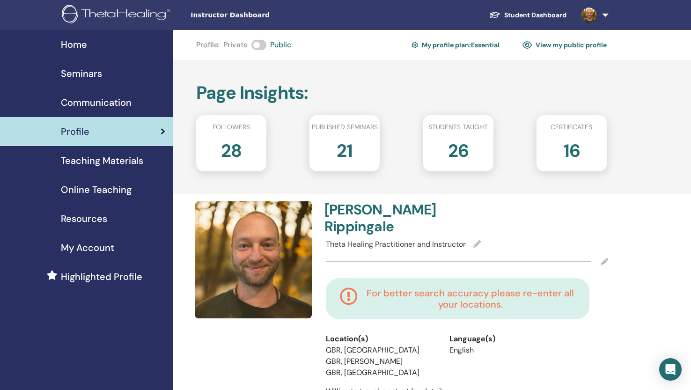
click at [90, 248] on span "My Account" at bounding box center [87, 247] width 53 height 14
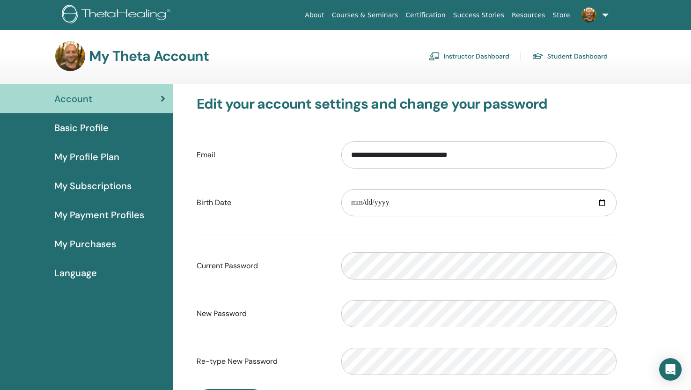
click at [85, 184] on span "My Subscriptions" at bounding box center [92, 186] width 77 height 14
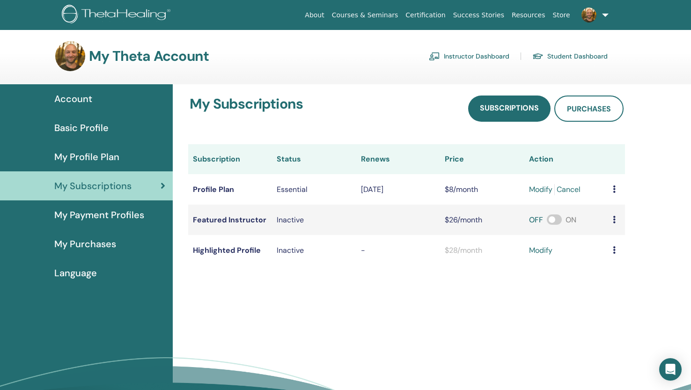
click at [85, 215] on span "My Payment Profiles" at bounding box center [99, 215] width 90 height 14
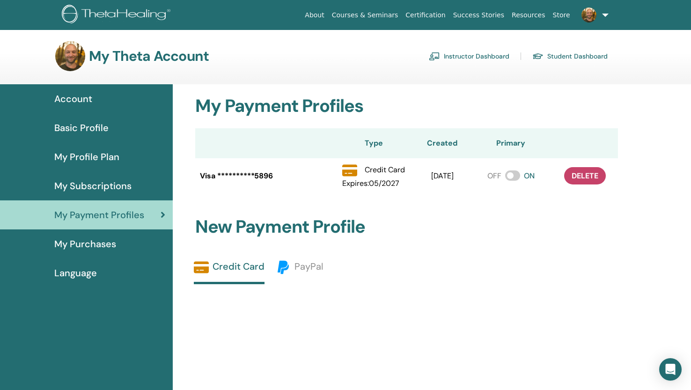
click at [87, 246] on span "My Purchases" at bounding box center [85, 244] width 62 height 14
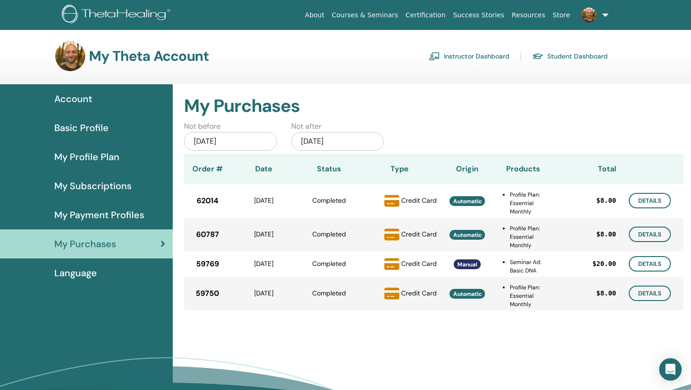
click at [81, 159] on span "My Profile Plan" at bounding box center [86, 157] width 65 height 14
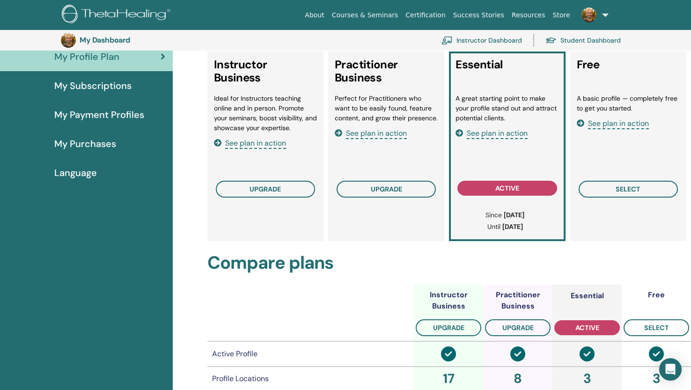
scroll to position [116, 0]
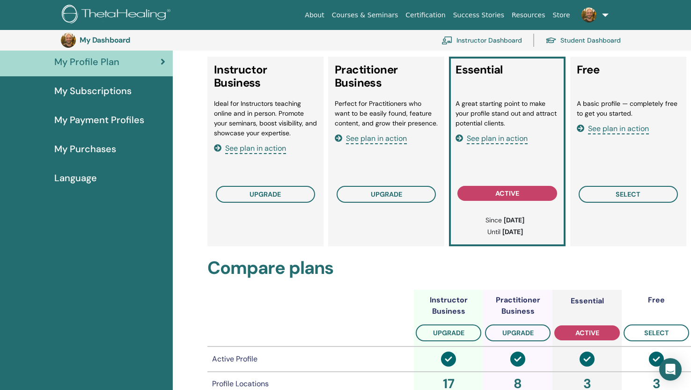
click at [269, 154] on div "Ideal for Instructors teaching online and in person. Promote your seminars, boo…" at bounding box center [265, 139] width 103 height 81
click at [272, 149] on span "See plan in action" at bounding box center [255, 148] width 61 height 11
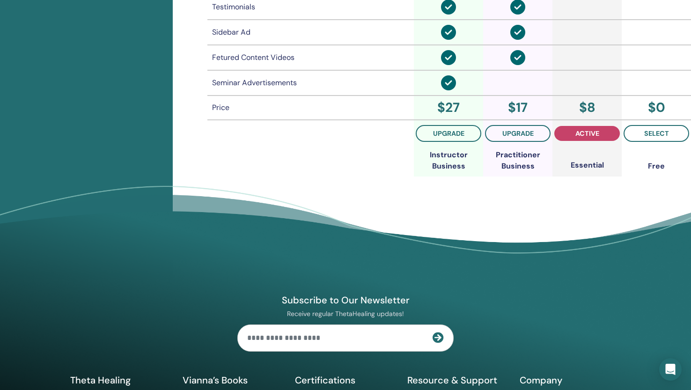
scroll to position [800, 0]
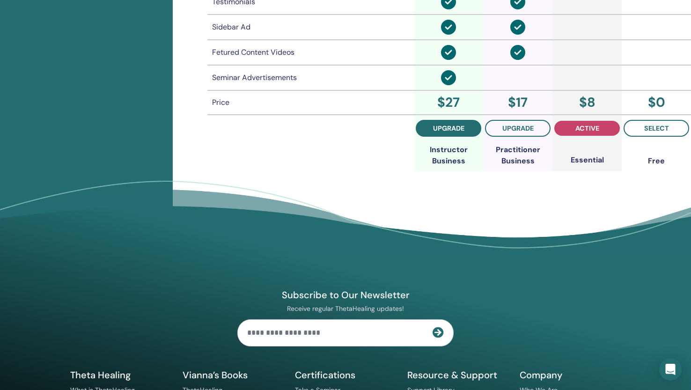
click at [446, 130] on span "upgrade" at bounding box center [448, 127] width 31 height 7
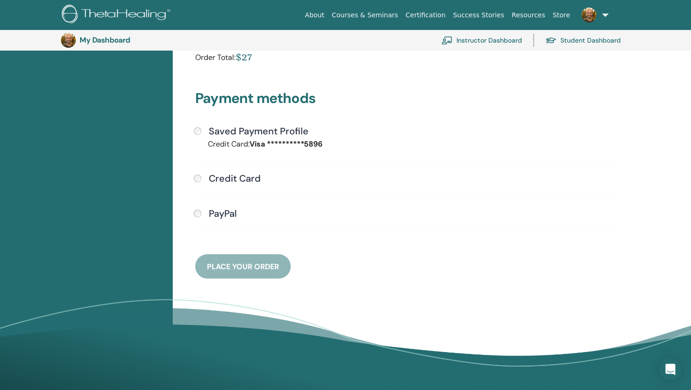
scroll to position [230, 0]
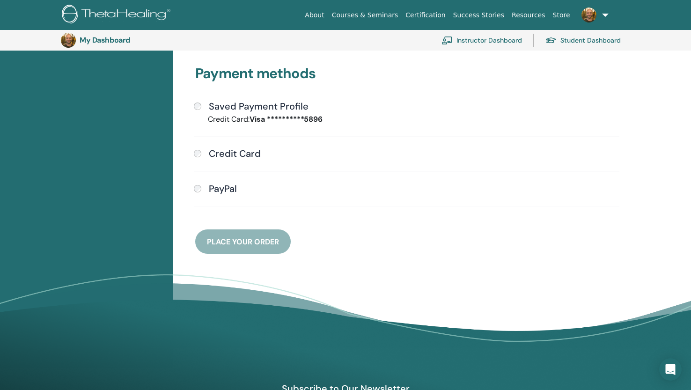
click at [233, 247] on div "**********" at bounding box center [406, 148] width 434 height 211
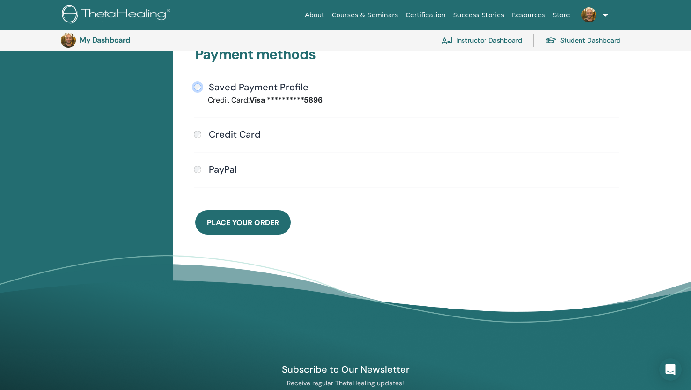
scroll to position [246, 0]
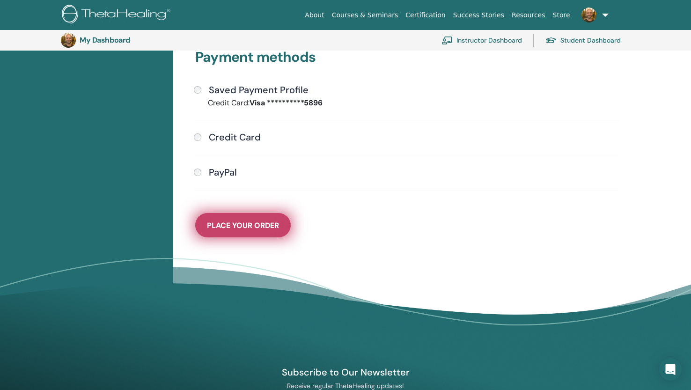
click at [262, 226] on span "Place Your Order" at bounding box center [243, 225] width 72 height 10
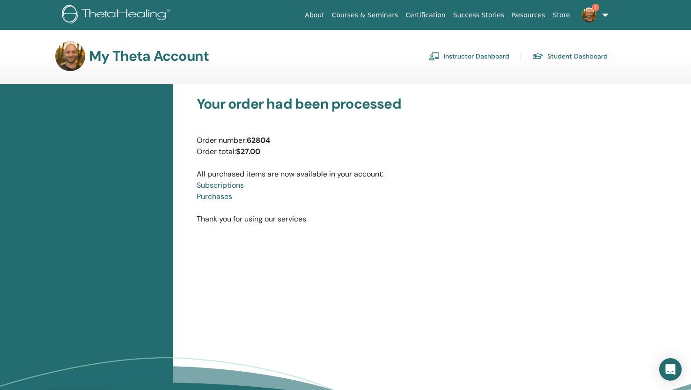
click at [587, 18] on img at bounding box center [588, 14] width 15 height 15
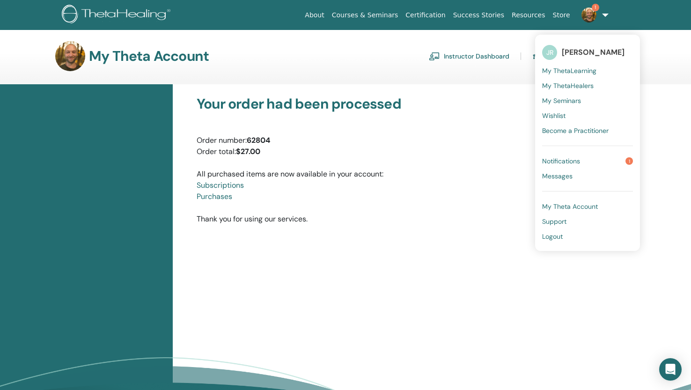
click at [426, 270] on div "Your order had been processed Order number: 62804 Order total: $27.00 All purch…" at bounding box center [432, 267] width 518 height 366
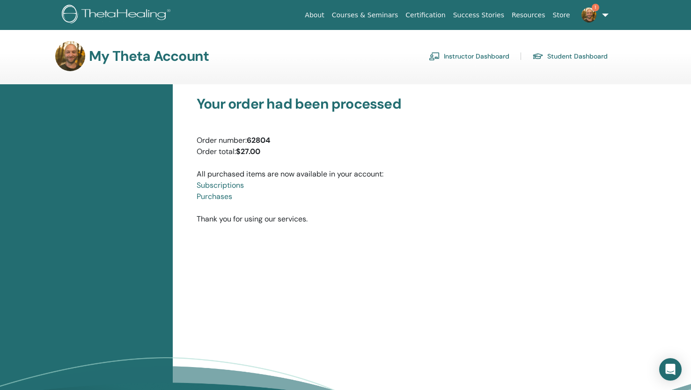
click at [479, 55] on link "Instructor Dashboard" at bounding box center [469, 56] width 80 height 15
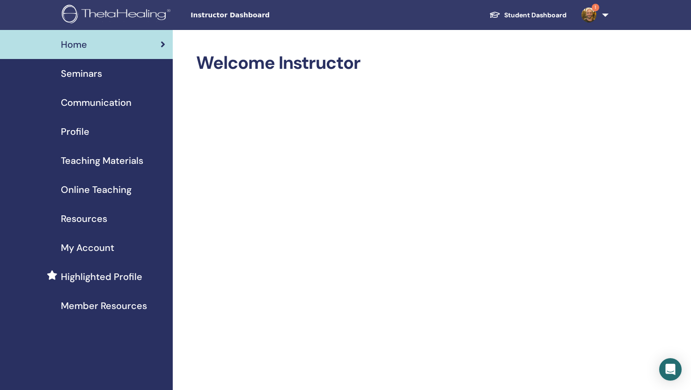
click at [76, 131] on span "Profile" at bounding box center [75, 131] width 29 height 14
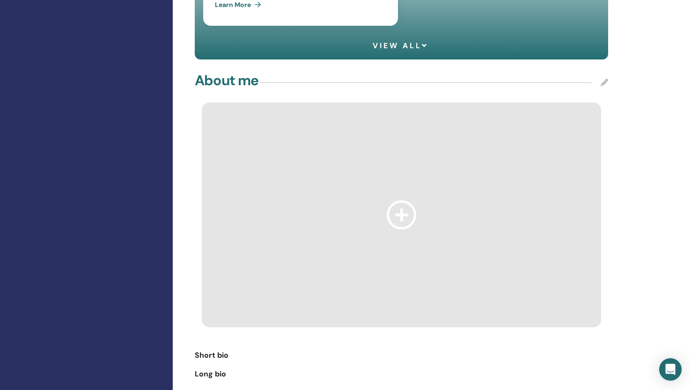
scroll to position [970, 0]
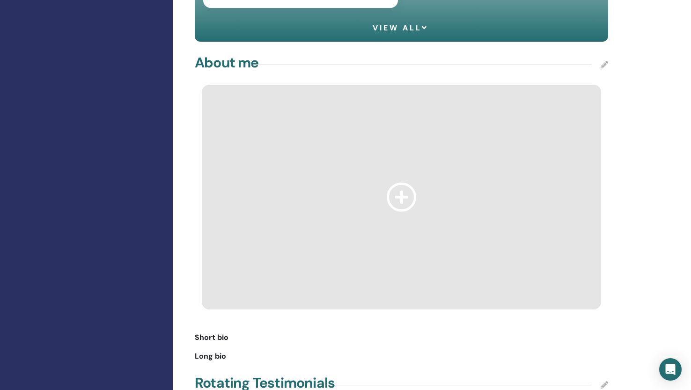
click at [403, 182] on icon at bounding box center [401, 196] width 30 height 29
click at [404, 182] on icon at bounding box center [401, 196] width 30 height 29
click at [603, 61] on icon at bounding box center [603, 64] width 7 height 7
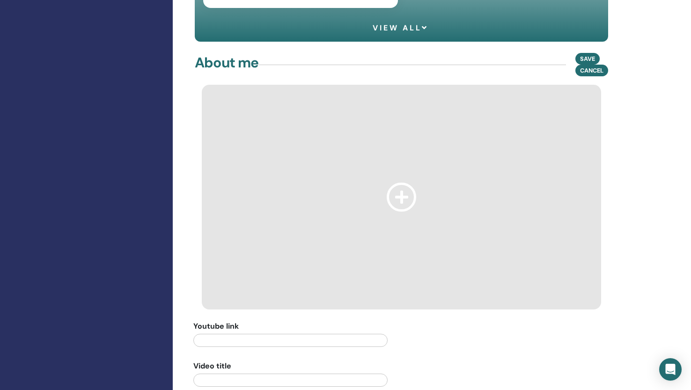
click at [552, 53] on div "**********" at bounding box center [401, 317] width 424 height 529
click at [635, 137] on div "Profile : Private Public My profile plan : Instructor Business View my public p…" at bounding box center [432, 135] width 518 height 2150
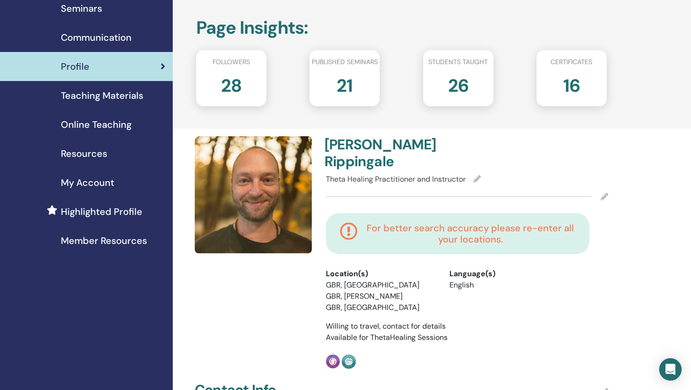
scroll to position [0, 0]
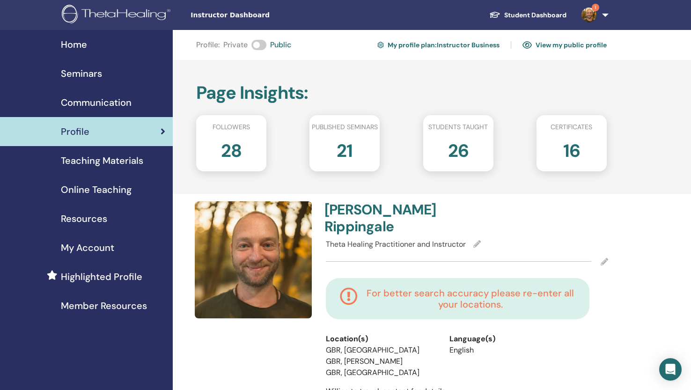
click at [586, 17] on img at bounding box center [588, 14] width 15 height 15
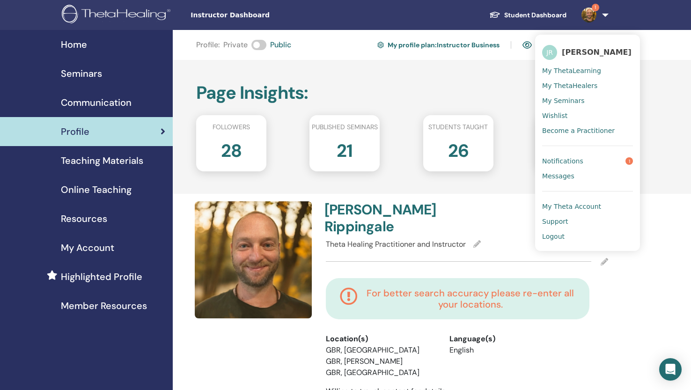
click at [574, 161] on span "Notifications" at bounding box center [562, 161] width 41 height 8
